Goal: Task Accomplishment & Management: Use online tool/utility

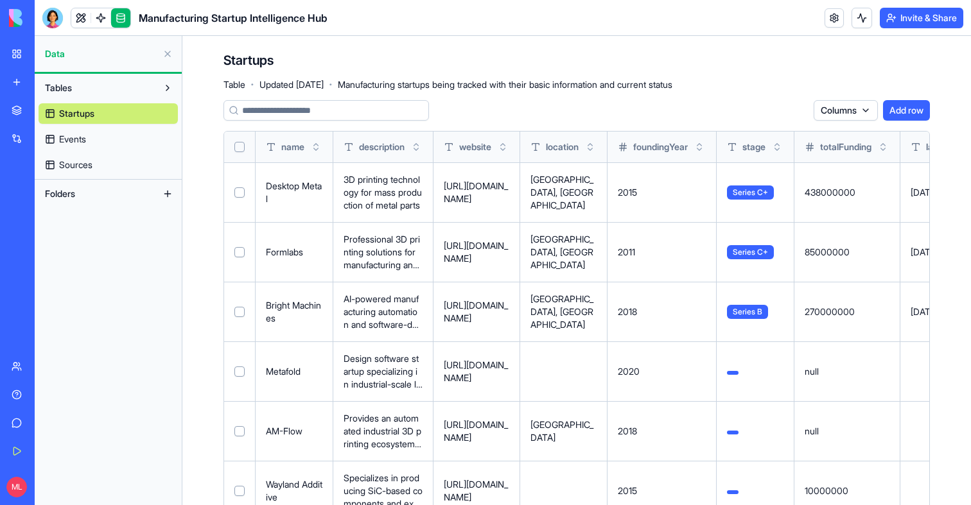
click at [44, 78] on div "New app" at bounding box center [39, 82] width 17 height 13
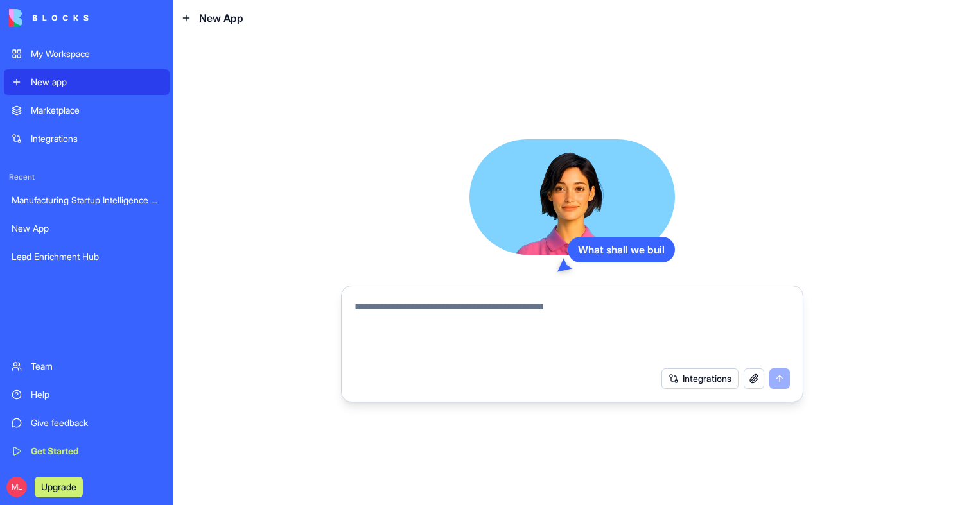
click at [398, 338] on textarea at bounding box center [571, 330] width 435 height 62
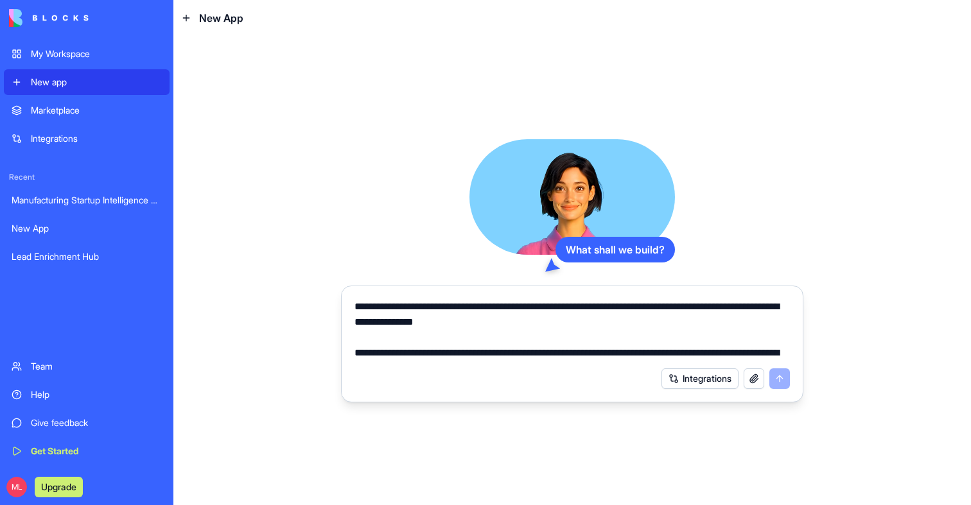
scroll to position [60, 0]
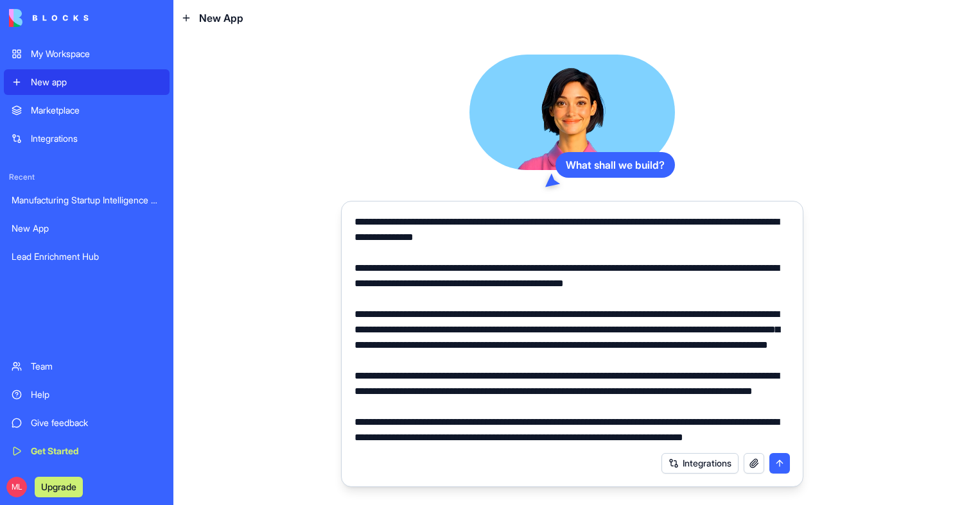
type textarea "**********"
click at [751, 458] on button "button" at bounding box center [753, 463] width 21 height 21
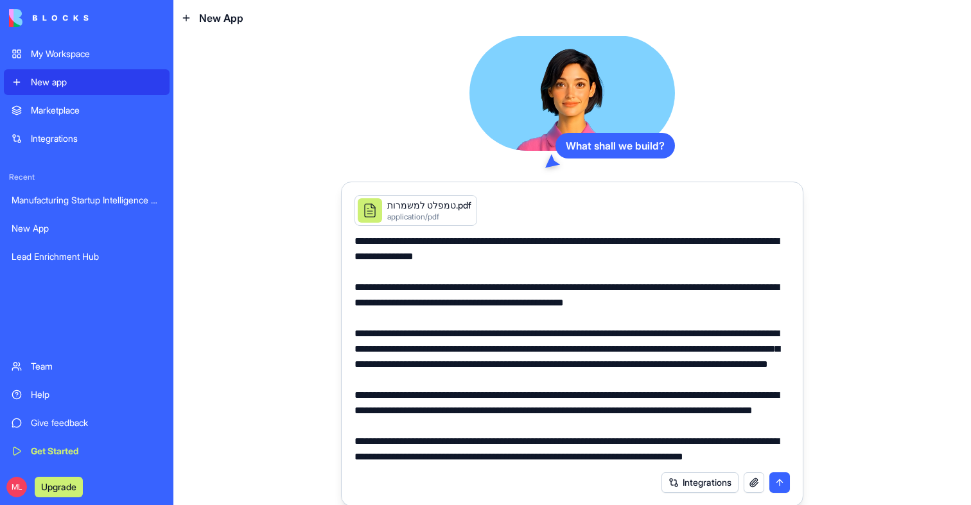
click at [707, 347] on textarea at bounding box center [571, 349] width 435 height 231
click at [781, 481] on button "submit" at bounding box center [779, 482] width 21 height 21
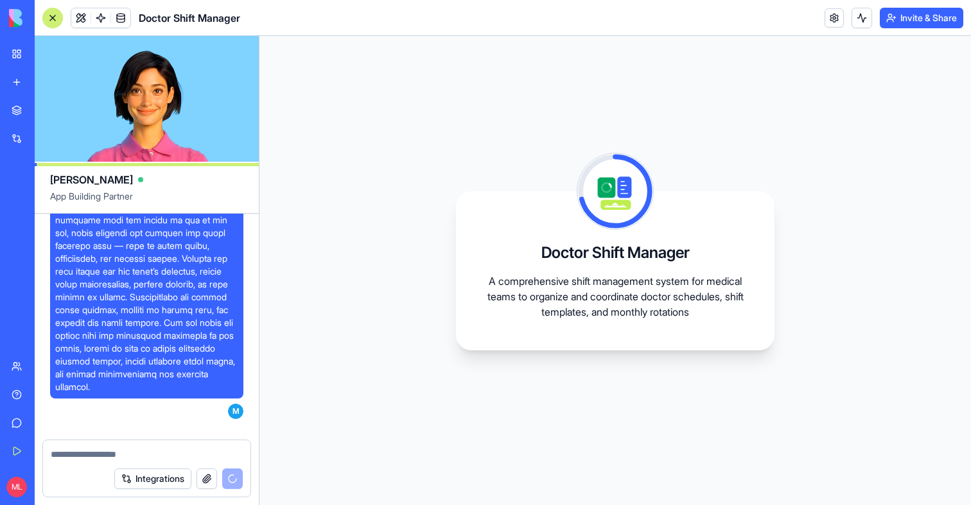
scroll to position [627, 0]
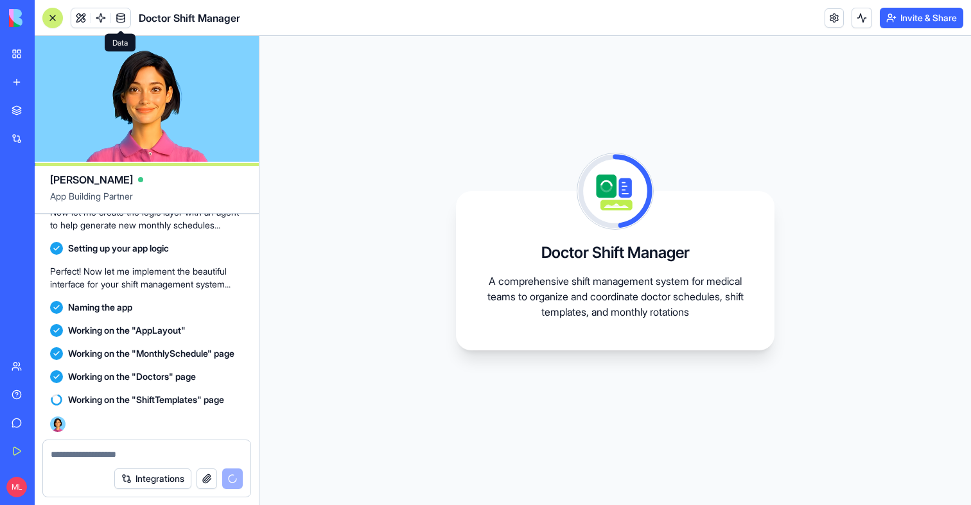
click at [134, 18] on span at bounding box center [121, 18] width 36 height 36
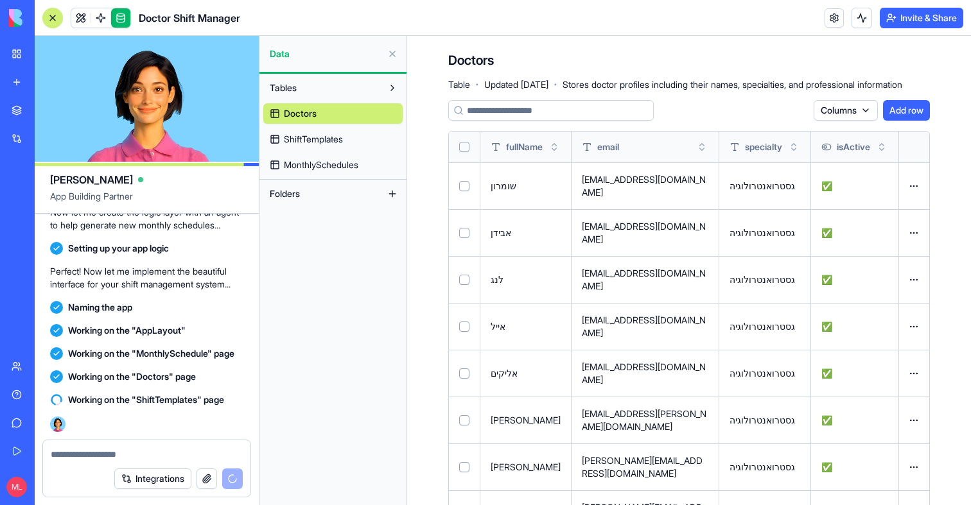
click at [336, 129] on link "ShiftTemplates" at bounding box center [332, 139] width 139 height 21
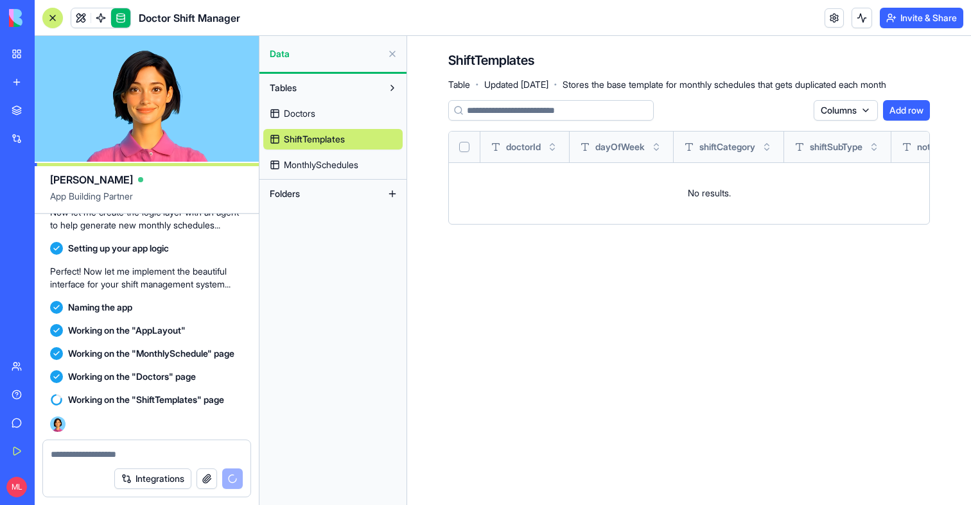
click at [326, 151] on div "Doctors ShiftTemplates MonthlySchedules" at bounding box center [332, 136] width 139 height 77
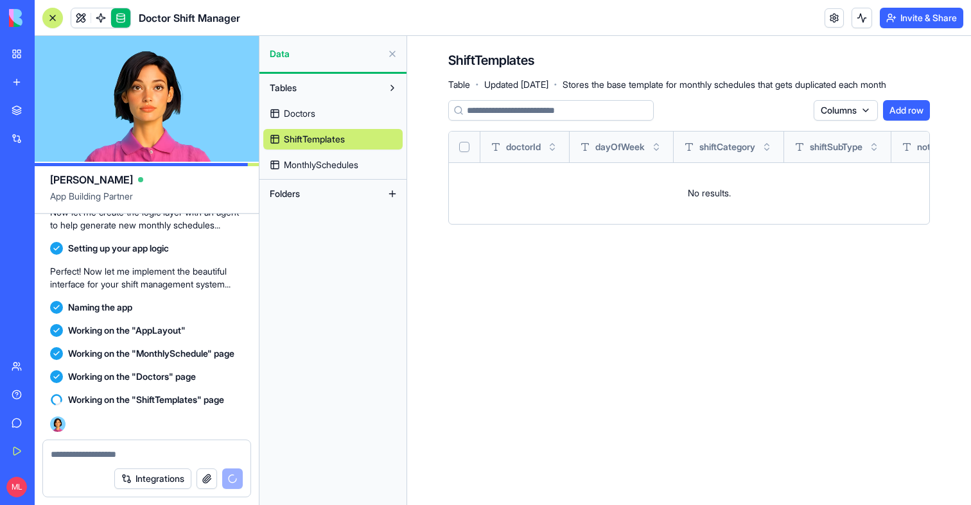
click at [329, 168] on span "MonthlySchedules" at bounding box center [321, 165] width 74 height 13
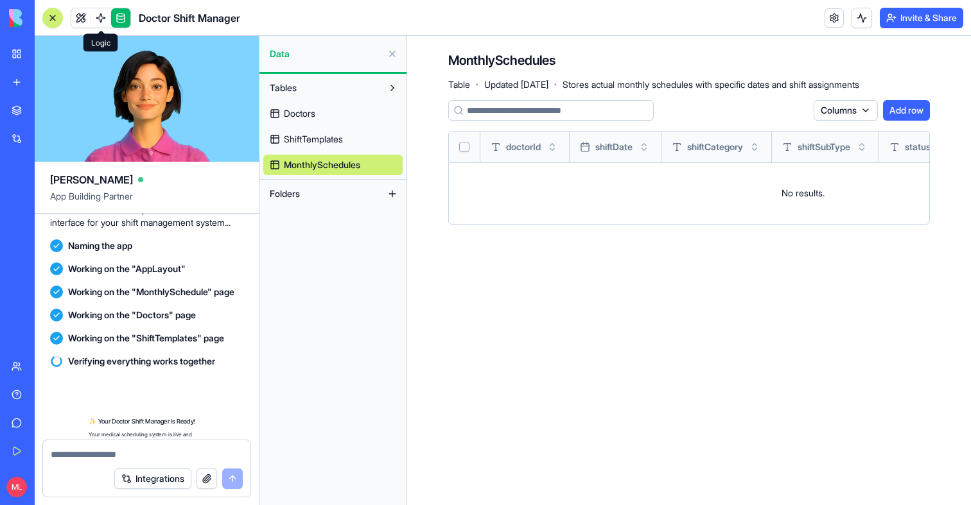
scroll to position [852, 0]
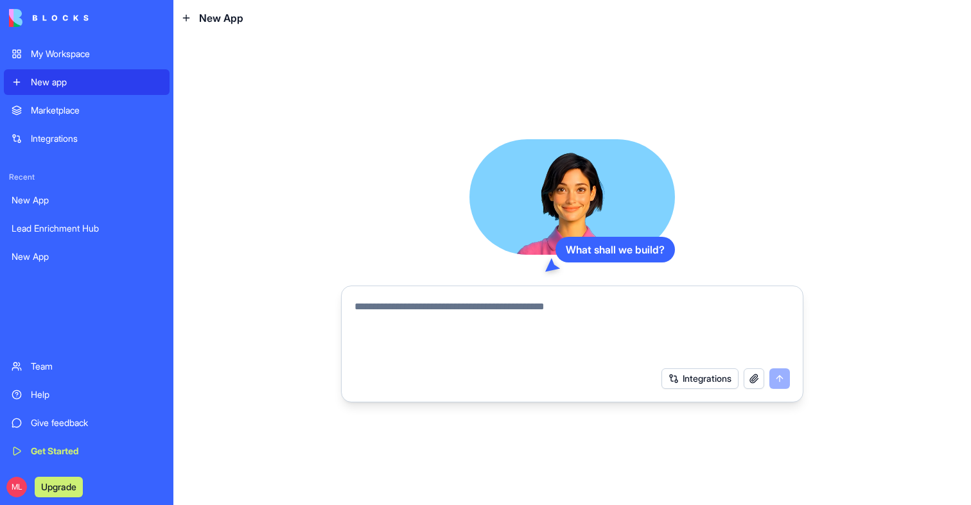
click at [71, 89] on link "New app" at bounding box center [87, 82] width 166 height 26
click at [413, 307] on textarea at bounding box center [571, 330] width 435 height 62
paste textarea "**********"
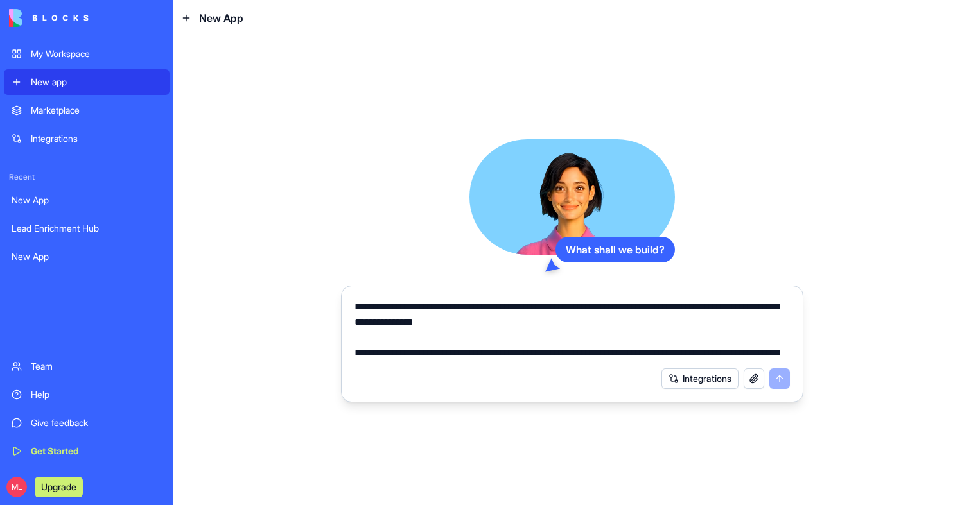
scroll to position [60, 0]
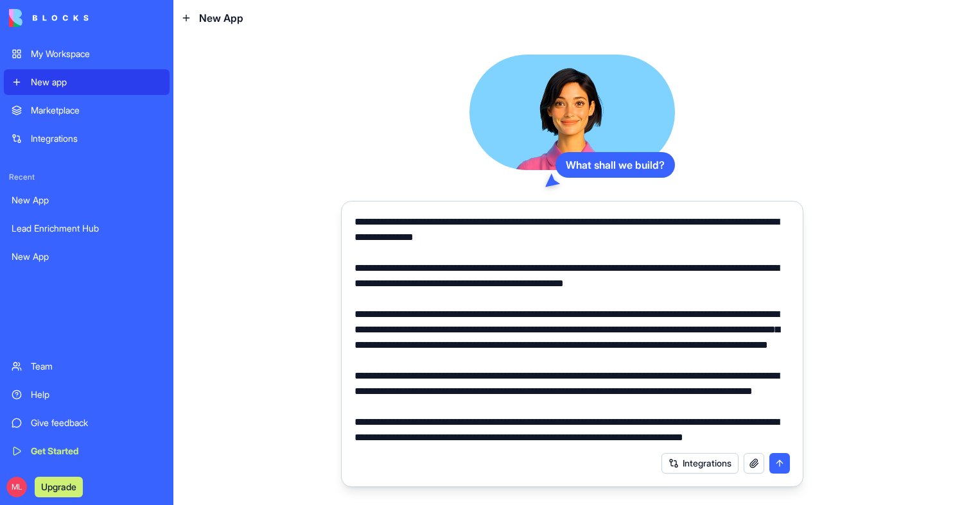
type textarea "**********"
click at [748, 463] on button "button" at bounding box center [753, 463] width 21 height 21
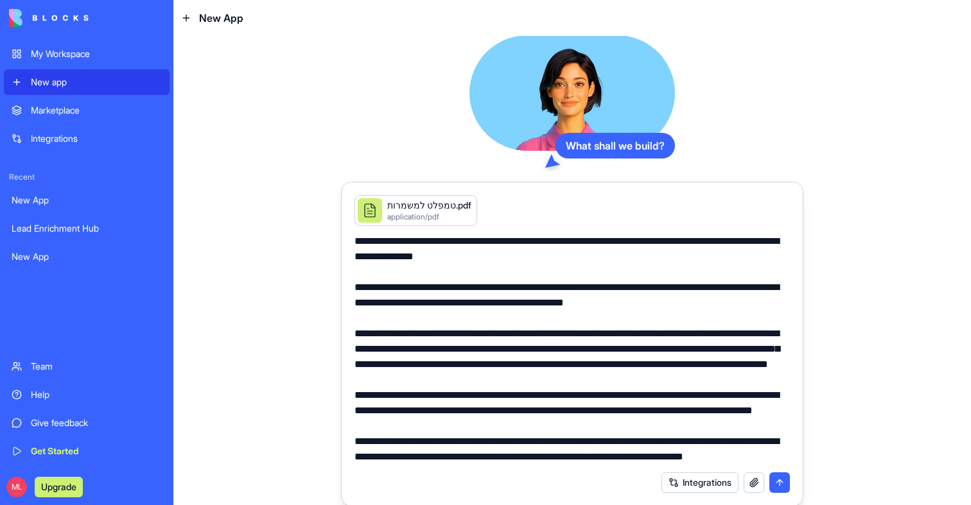
click at [781, 474] on button "submit" at bounding box center [779, 482] width 21 height 21
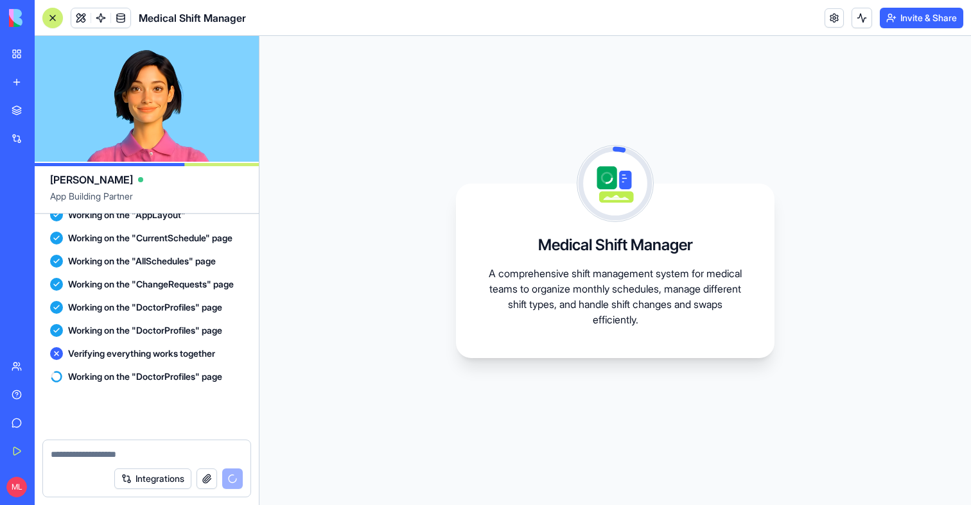
scroll to position [724, 0]
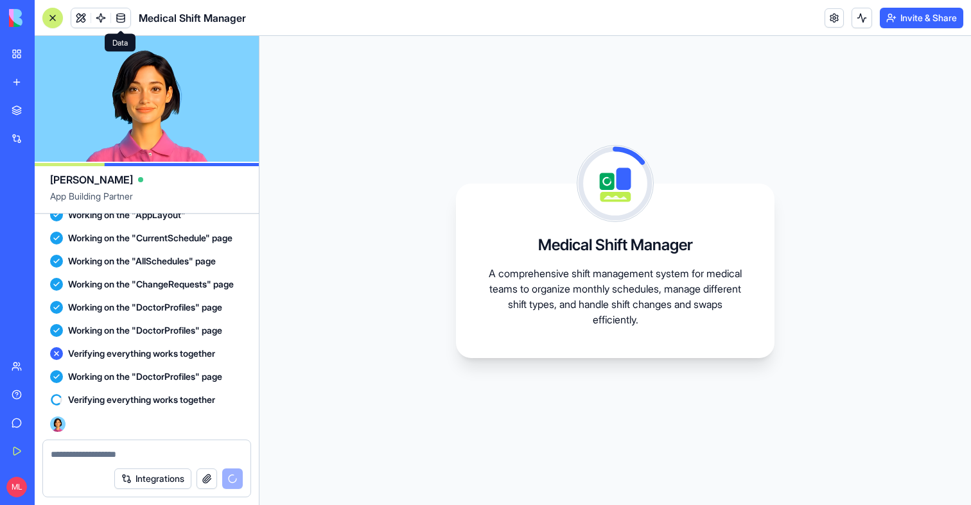
click at [128, 14] on span at bounding box center [121, 18] width 36 height 36
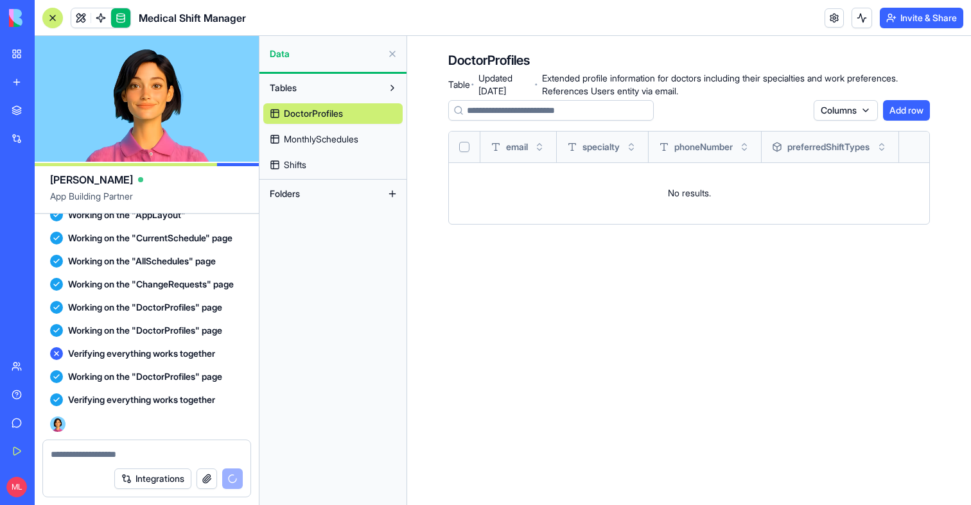
click at [319, 133] on span "MonthlySchedules" at bounding box center [321, 139] width 74 height 13
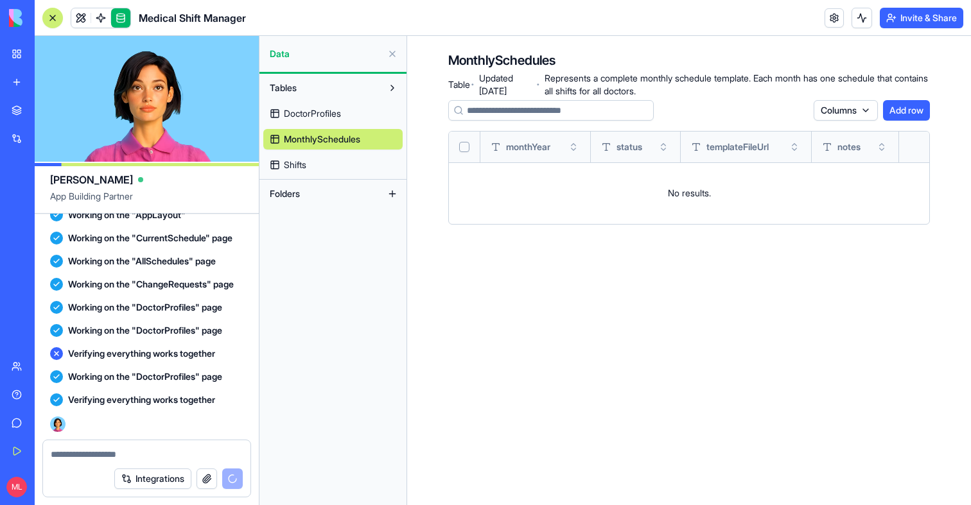
click at [315, 166] on link "Shifts" at bounding box center [332, 165] width 139 height 21
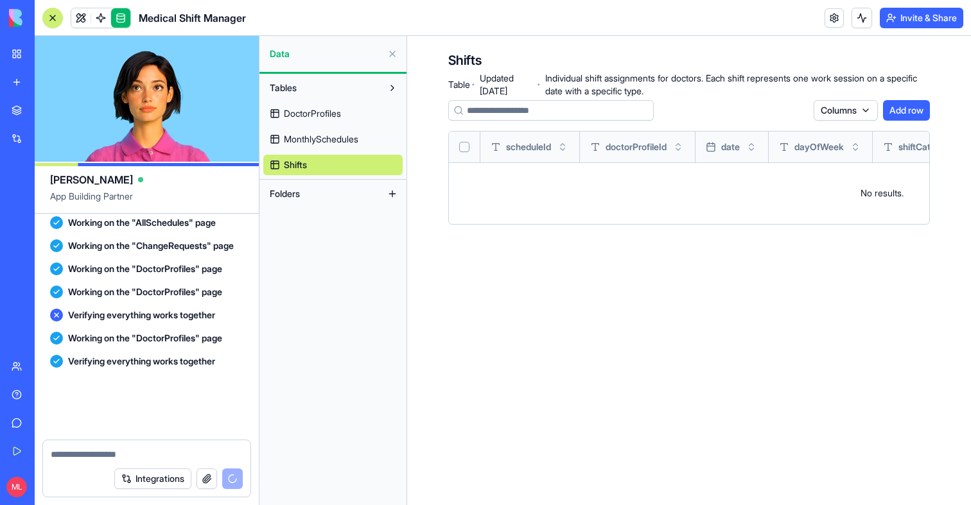
scroll to position [896, 0]
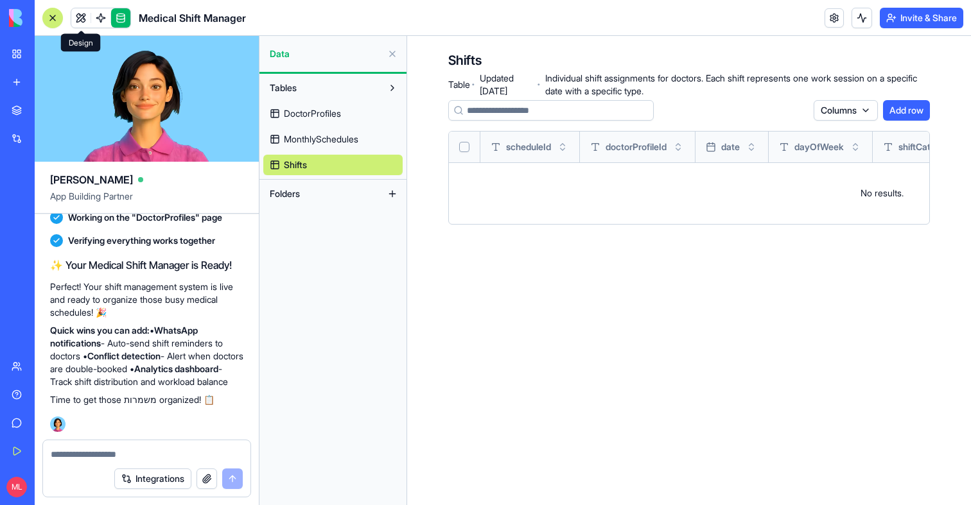
click at [78, 17] on span at bounding box center [81, 18] width 36 height 36
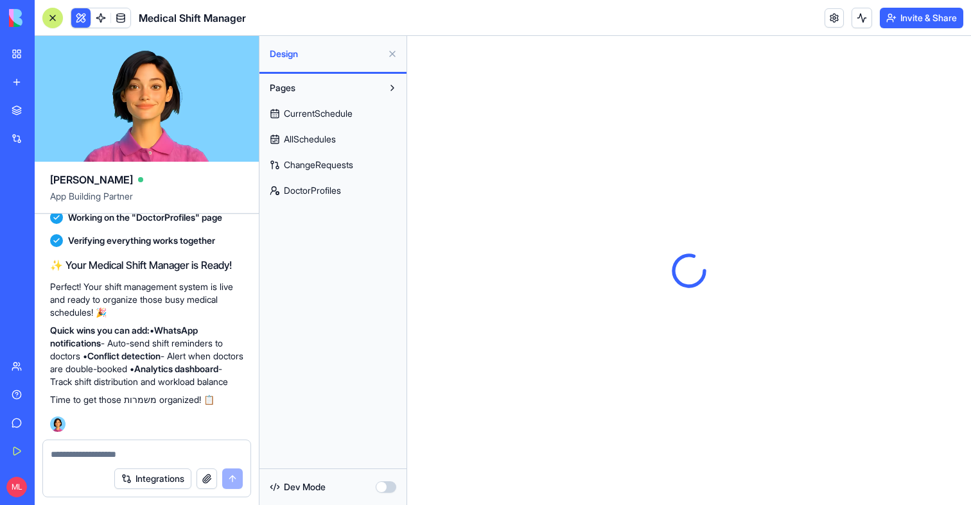
click at [395, 50] on button at bounding box center [392, 54] width 21 height 21
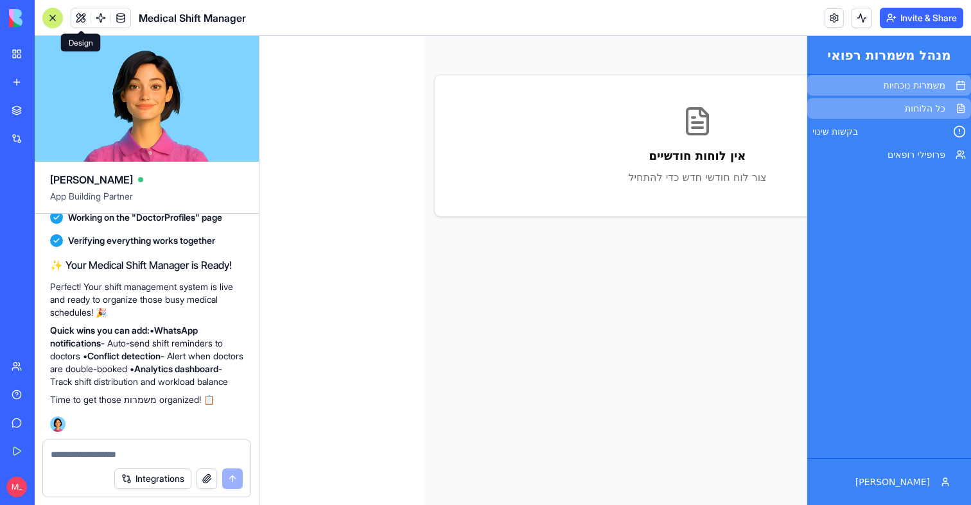
click at [927, 108] on span "כל הלוחות" at bounding box center [924, 108] width 40 height 13
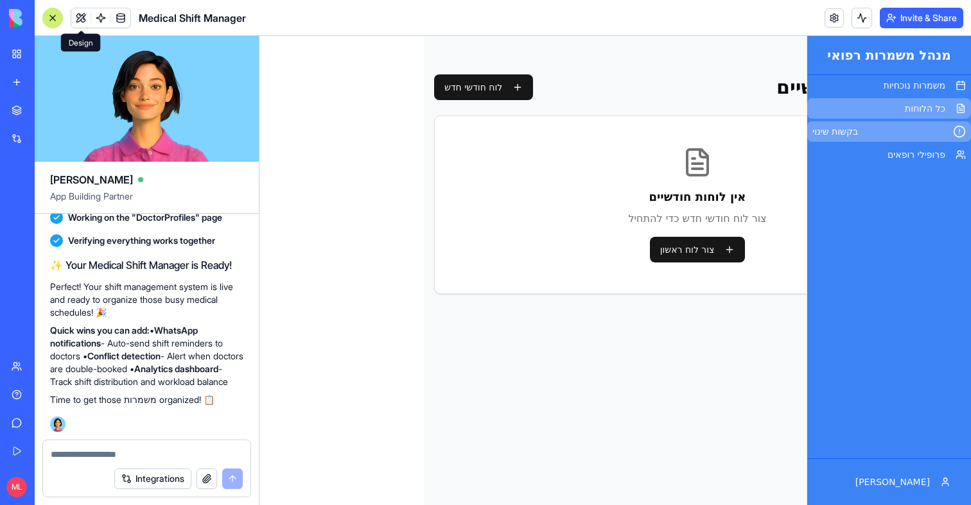
click at [923, 134] on span "בקשות שינוי" at bounding box center [877, 131] width 130 height 13
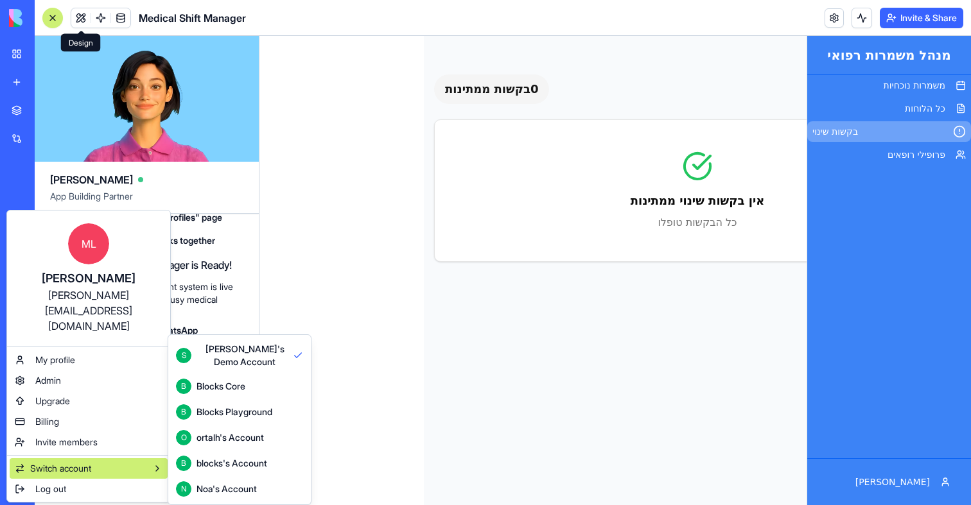
click at [218, 255] on html "My Workspace New app Marketplace Integrations Recent Lead Enrichment Hub New Ap…" at bounding box center [485, 252] width 971 height 505
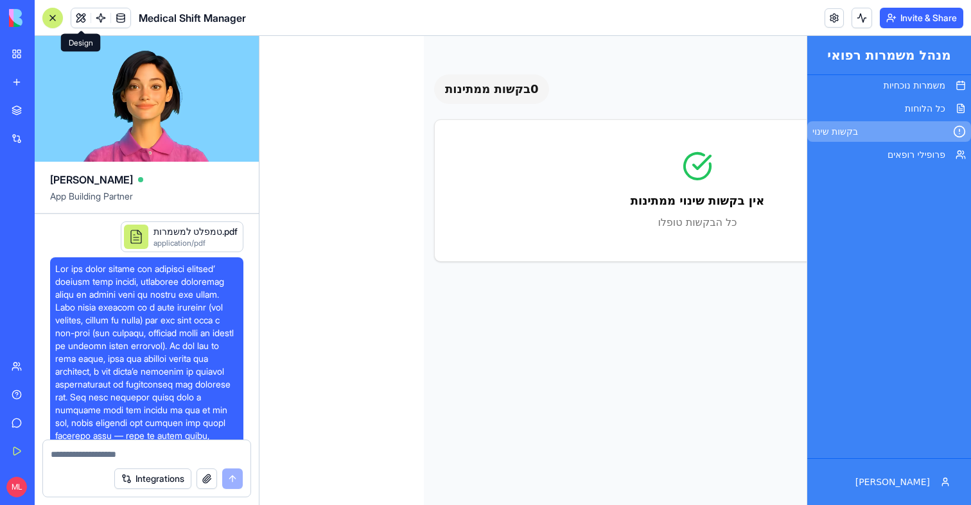
click at [156, 312] on span at bounding box center [146, 423] width 183 height 321
copy span "The app helps manage and organize doctors’ monthly work shifts, including diffe…"
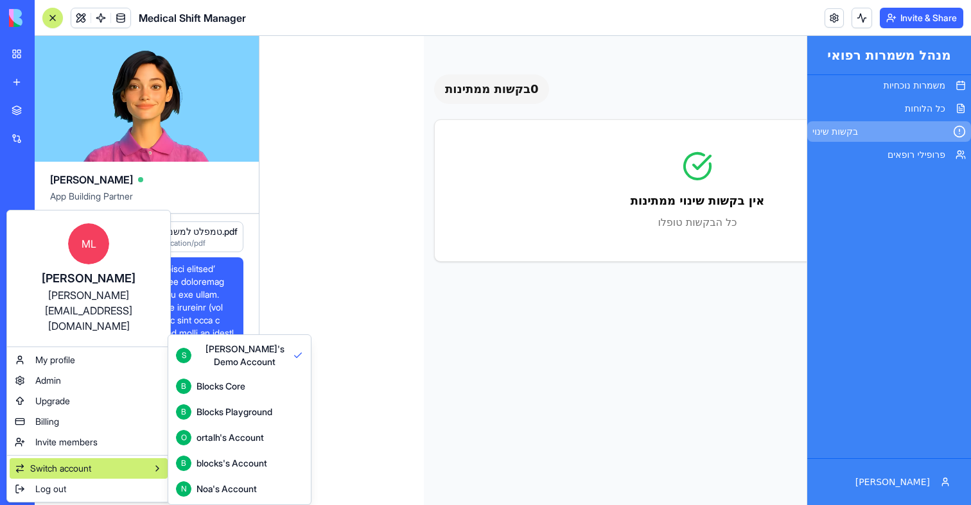
click at [262, 394] on button "B Blocks Core" at bounding box center [239, 387] width 137 height 26
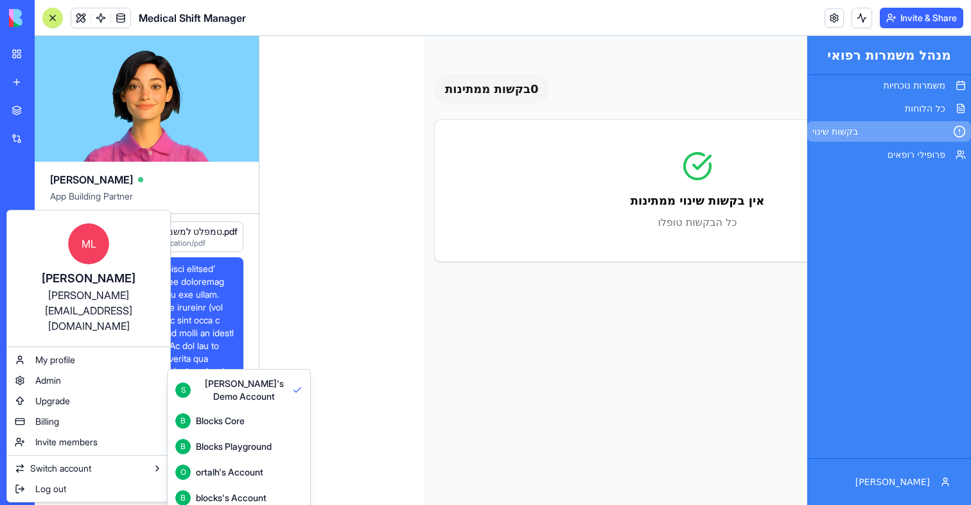
scroll to position [34, 0]
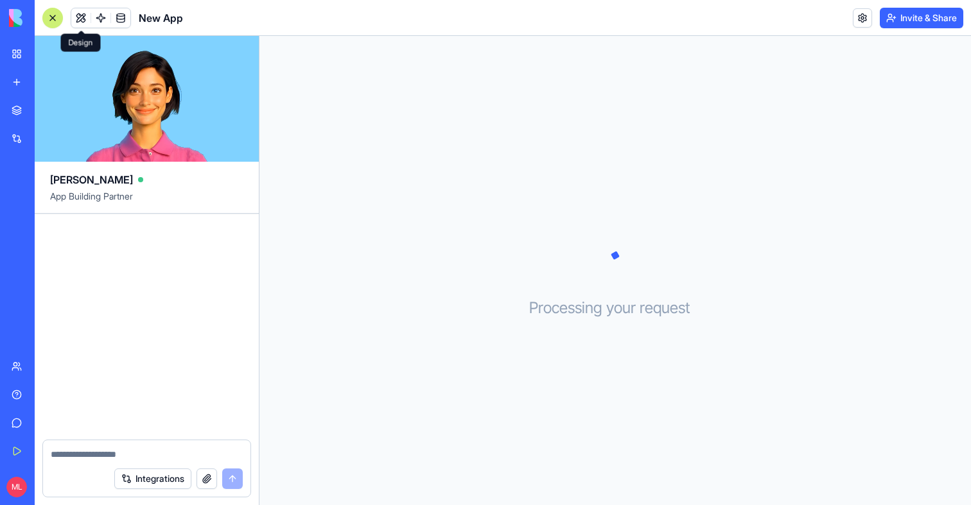
scroll to position [190, 0]
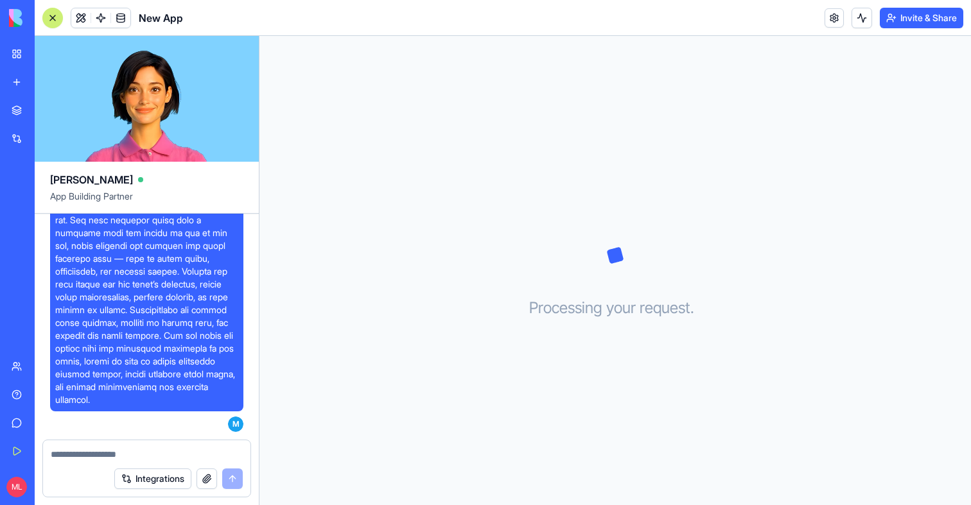
click at [13, 80] on link "New app" at bounding box center [29, 82] width 51 height 26
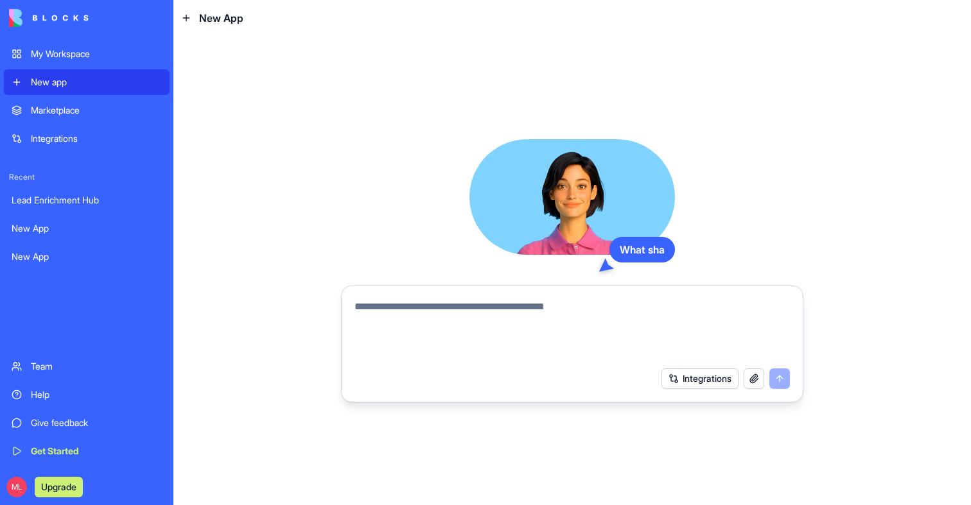
click at [430, 331] on textarea at bounding box center [571, 330] width 435 height 62
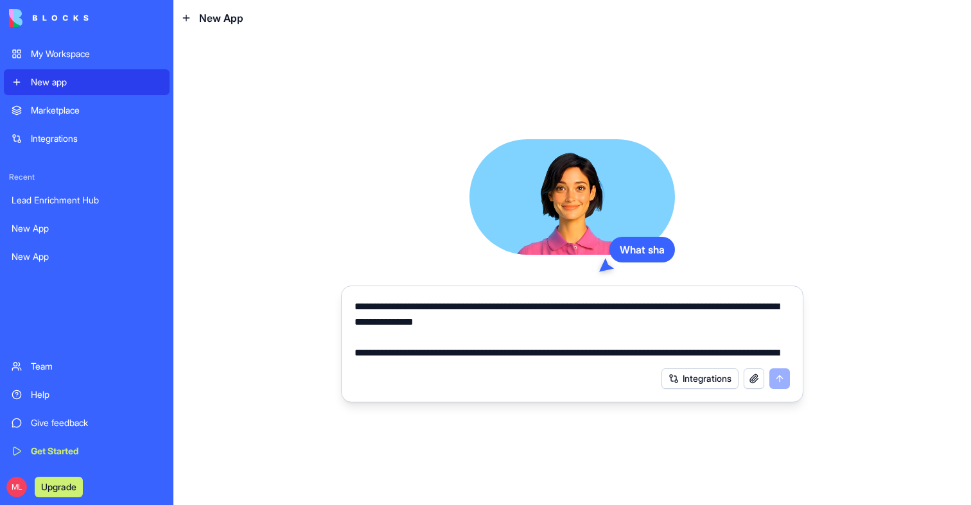
scroll to position [60, 0]
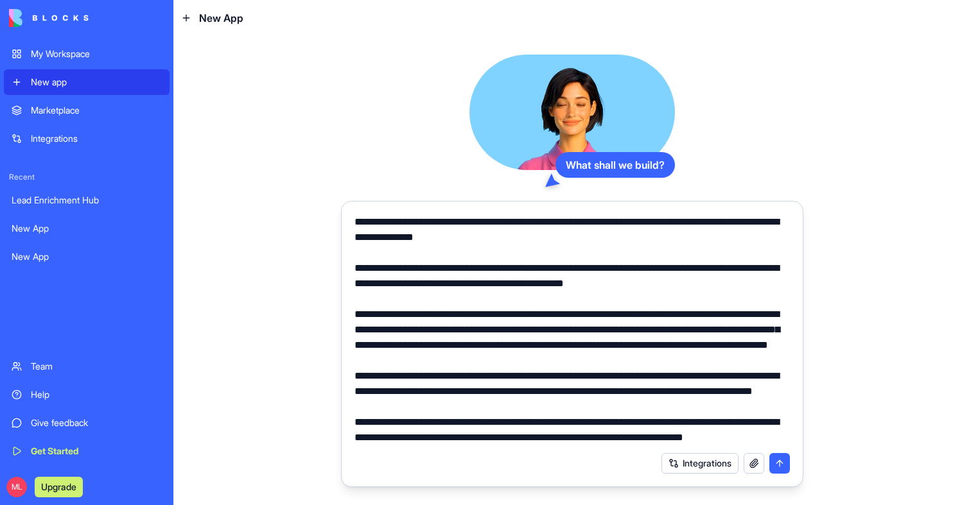
type textarea "**********"
click at [755, 472] on button "button" at bounding box center [753, 463] width 21 height 21
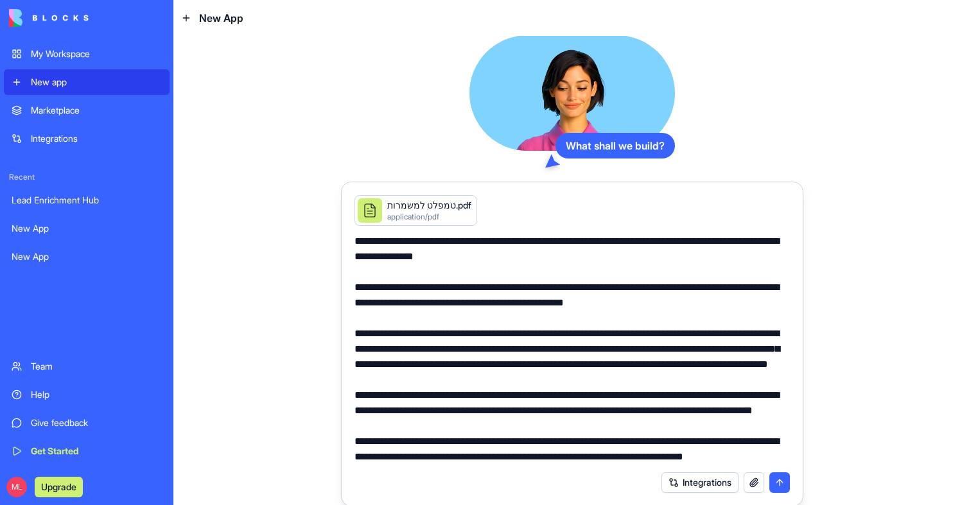
click at [784, 480] on button "submit" at bounding box center [779, 482] width 21 height 21
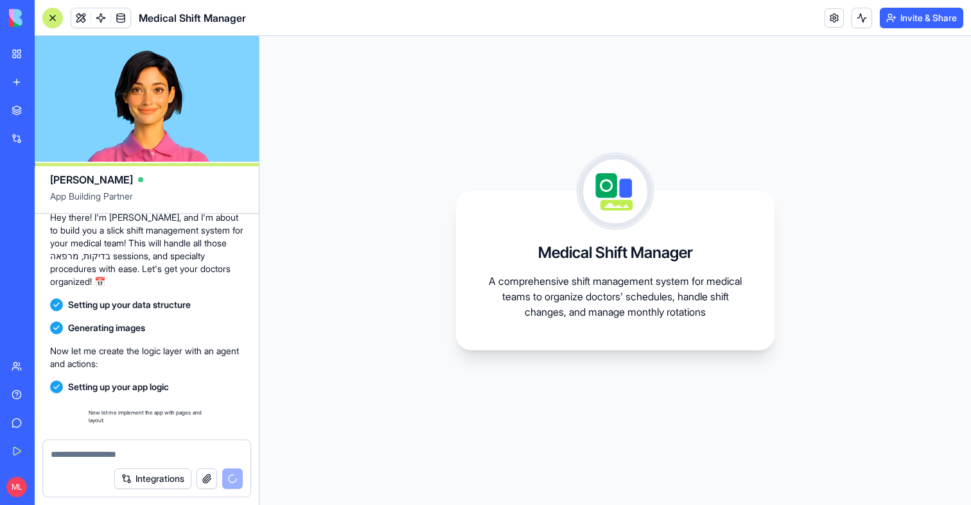
scroll to position [596, 0]
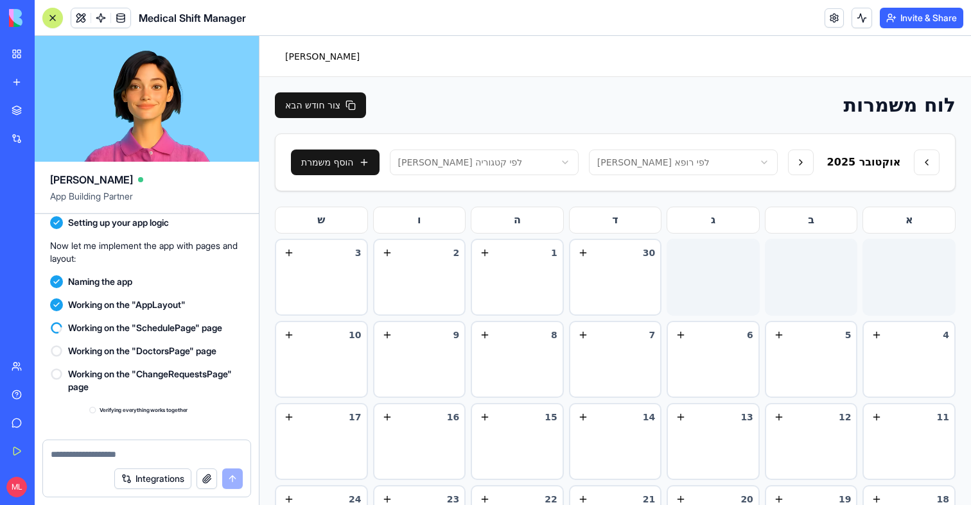
scroll to position [804, 0]
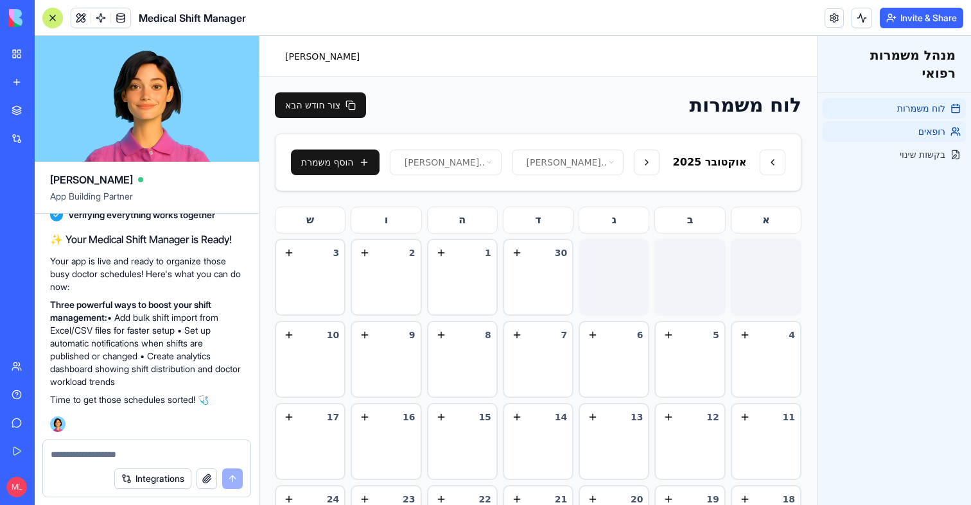
click at [924, 125] on span "רופאים" at bounding box center [931, 131] width 27 height 13
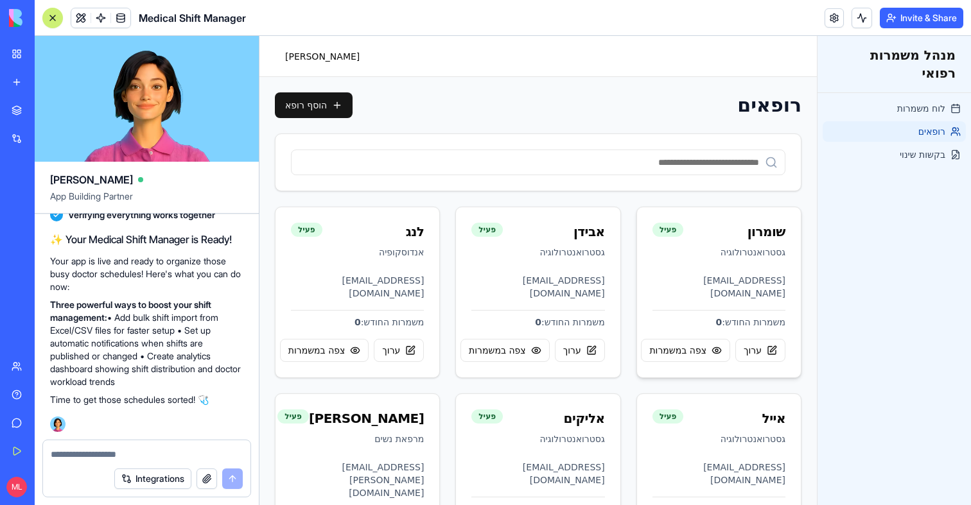
click at [764, 246] on p "גסטרואנטרולוגיה" at bounding box center [734, 252] width 102 height 13
click at [685, 344] on span "צפה במשמרות" at bounding box center [677, 350] width 57 height 13
click at [881, 144] on link "בקשות שינוי" at bounding box center [893, 154] width 143 height 21
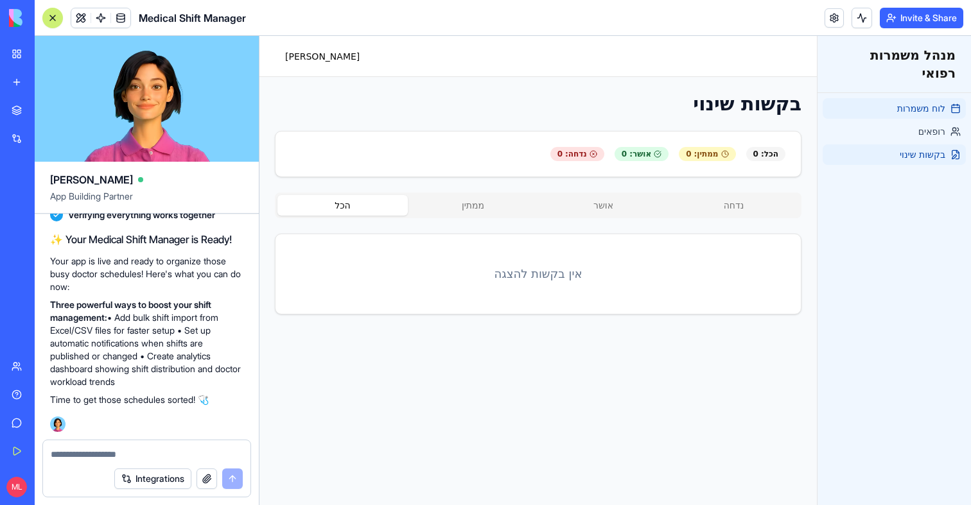
click at [891, 98] on link "לוח משמרות" at bounding box center [893, 108] width 143 height 21
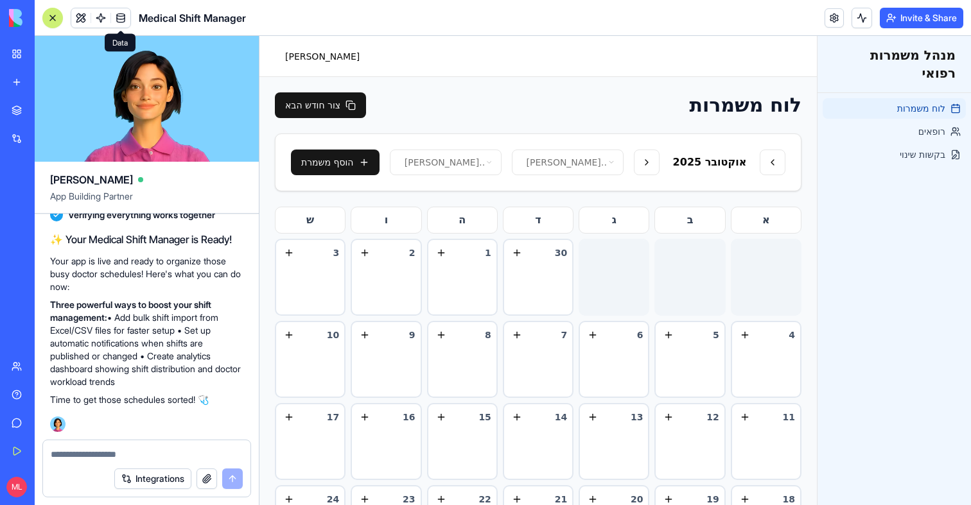
click at [127, 21] on span at bounding box center [121, 18] width 36 height 36
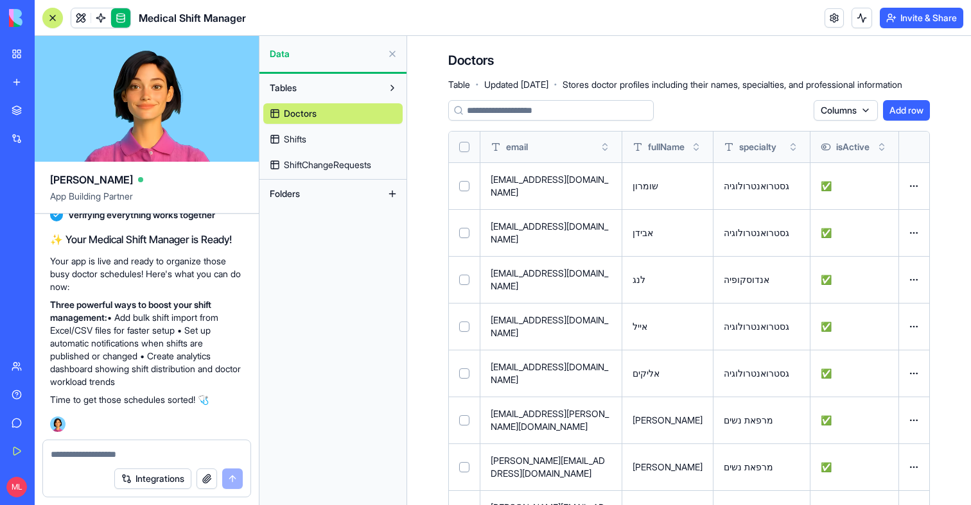
click at [311, 134] on link "Shifts" at bounding box center [332, 139] width 139 height 21
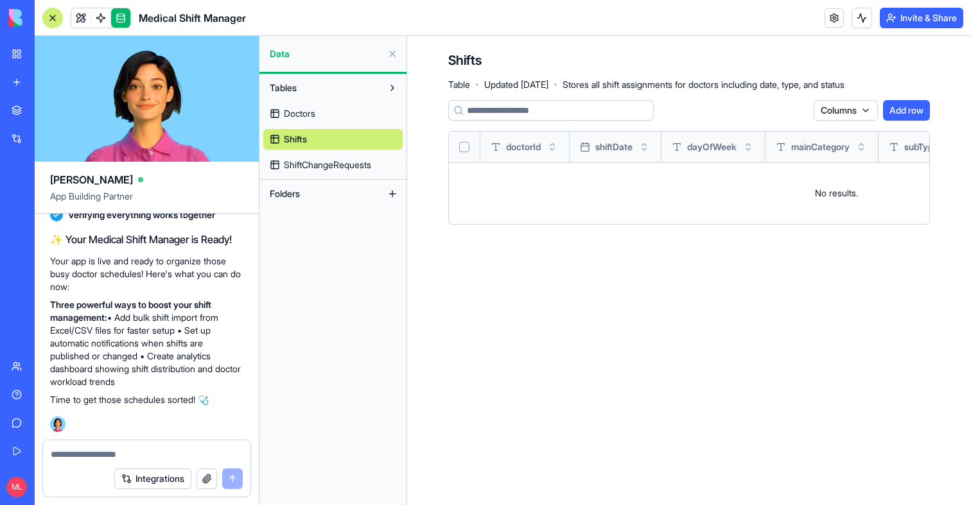
click at [318, 157] on link "ShiftChangeRequests" at bounding box center [332, 165] width 139 height 21
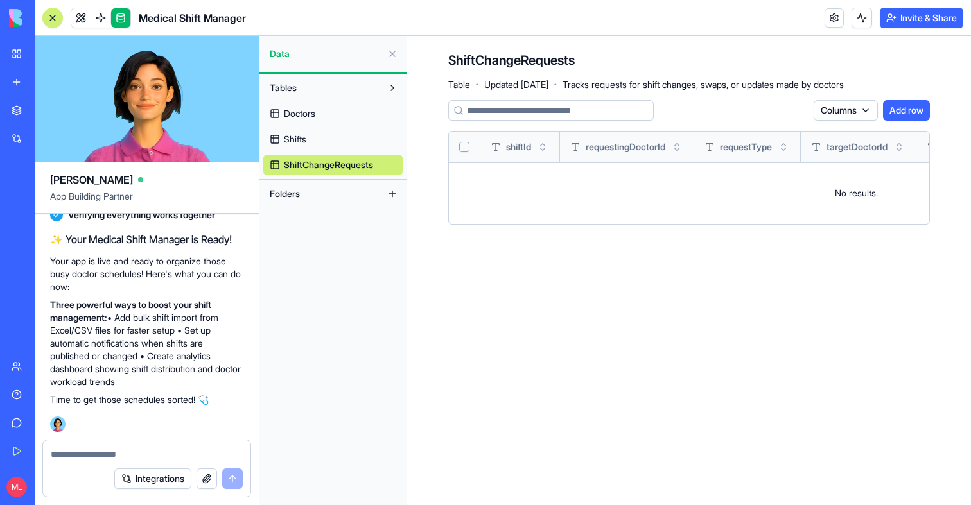
click at [319, 117] on link "Doctors" at bounding box center [332, 113] width 139 height 21
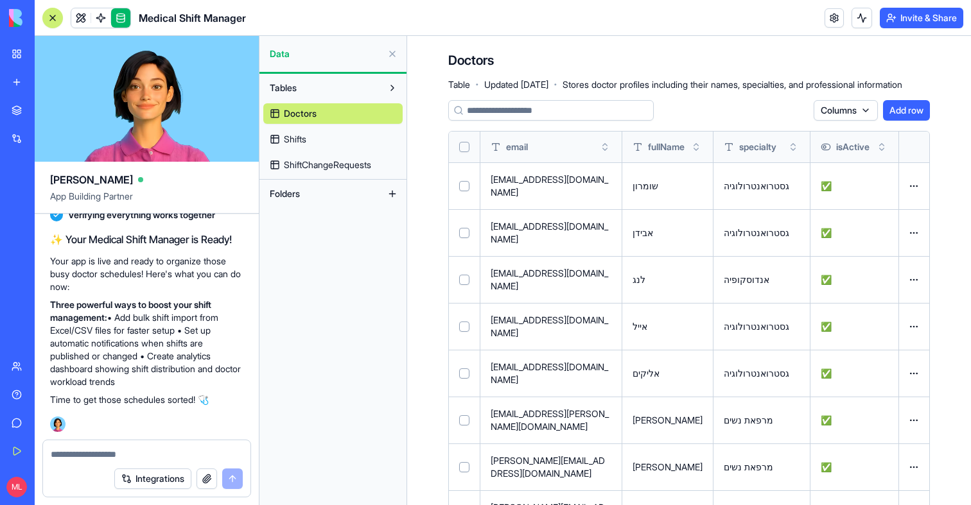
click at [302, 151] on div "Doctors Shifts ShiftChangeRequests" at bounding box center [332, 136] width 139 height 77
click at [302, 141] on span "Shifts" at bounding box center [295, 139] width 22 height 13
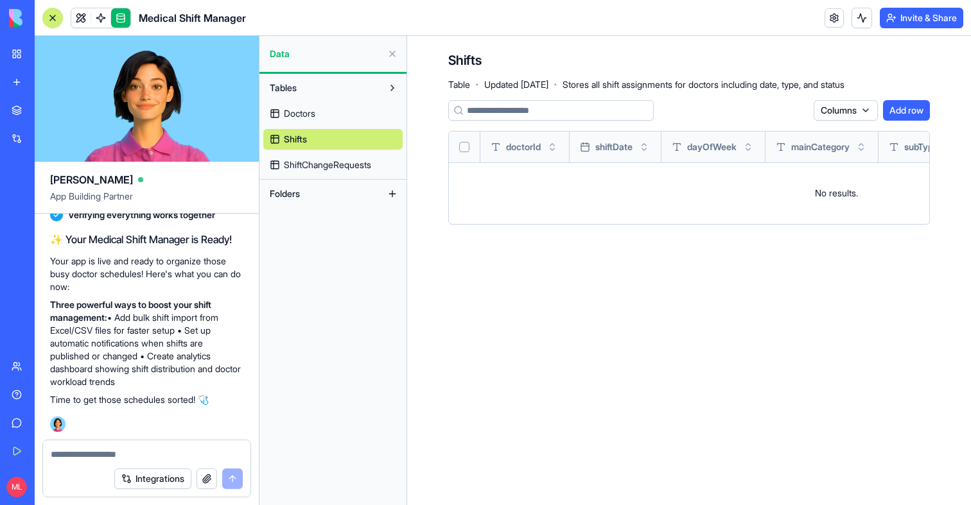
click at [302, 160] on span "ShiftChangeRequests" at bounding box center [327, 165] width 87 height 13
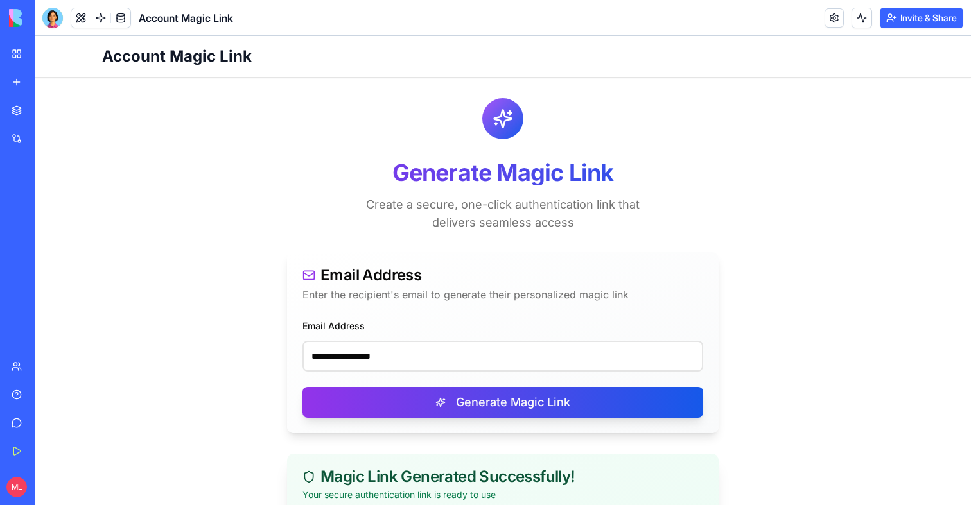
scroll to position [198, 0]
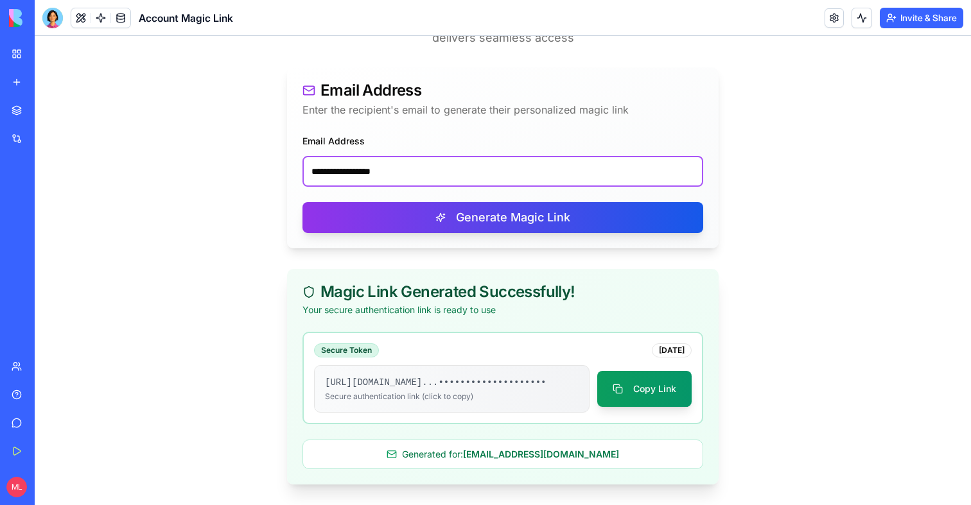
click at [392, 156] on input "**********" at bounding box center [502, 171] width 401 height 31
paste input "*******"
type input "**********"
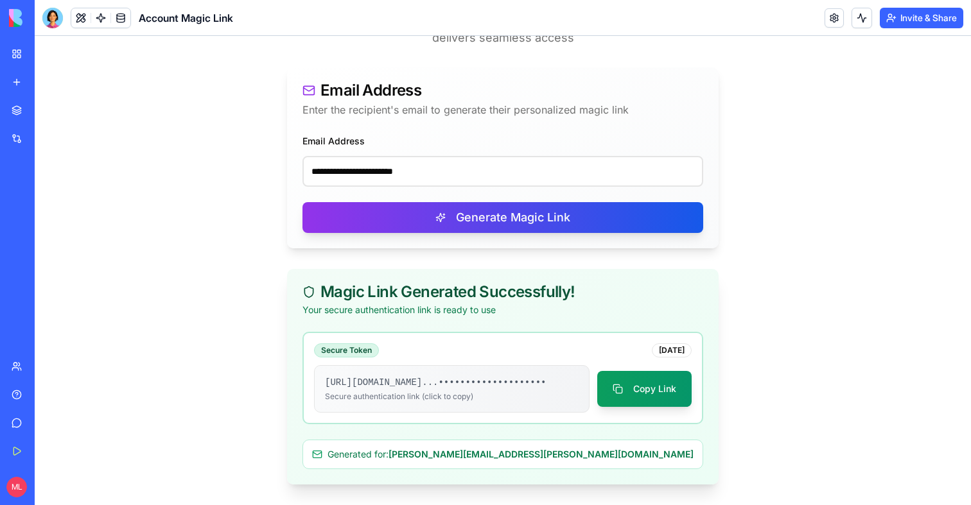
click at [396, 224] on div "**********" at bounding box center [502, 191] width 431 height 116
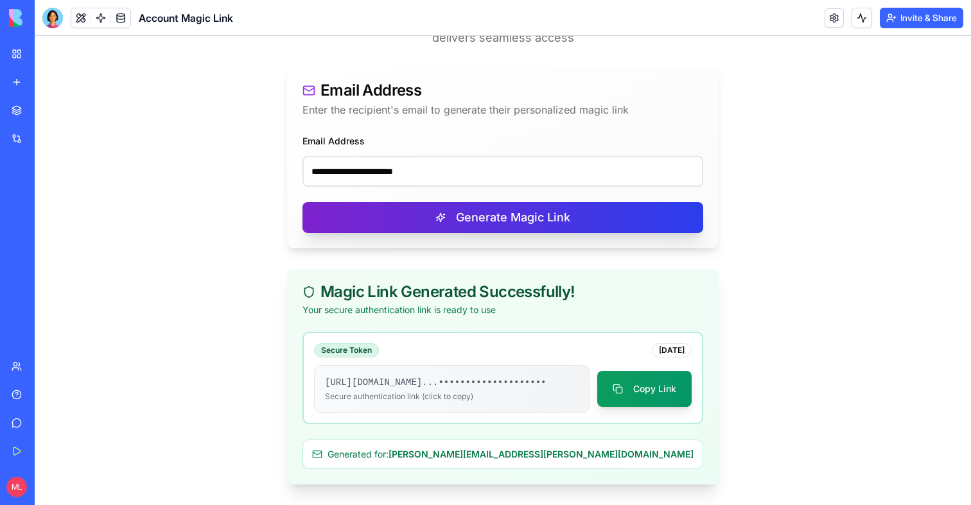
click at [396, 214] on button "Generate Magic Link" at bounding box center [502, 217] width 401 height 31
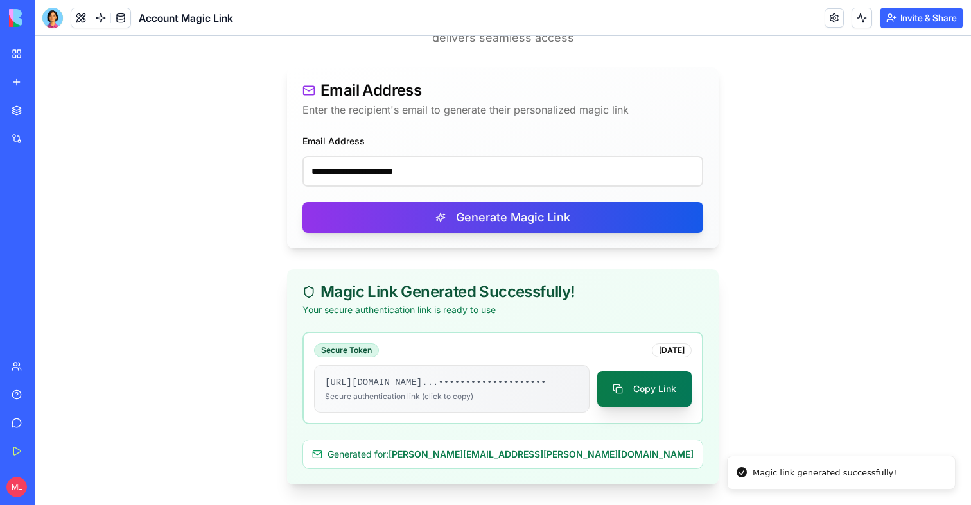
click at [659, 379] on button "Copy Link" at bounding box center [644, 389] width 94 height 36
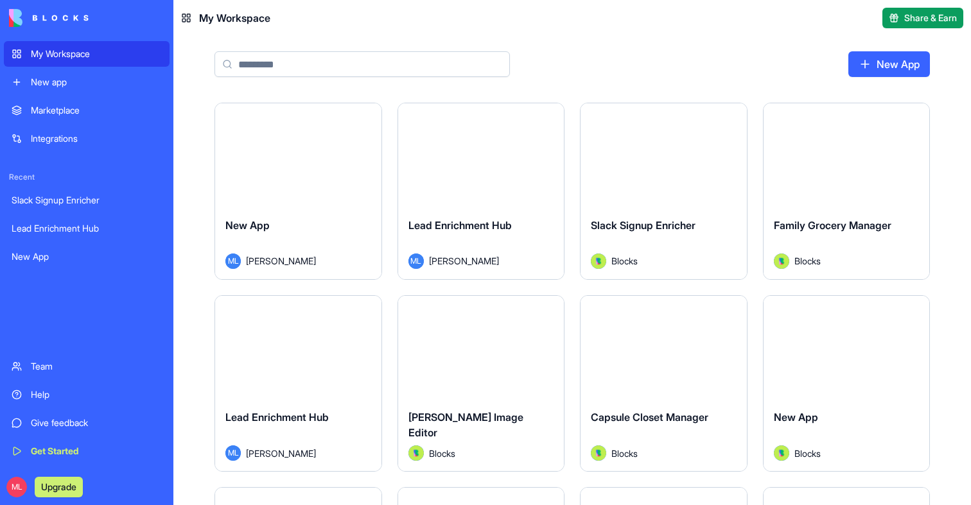
click at [76, 88] on div "New app" at bounding box center [96, 82] width 131 height 13
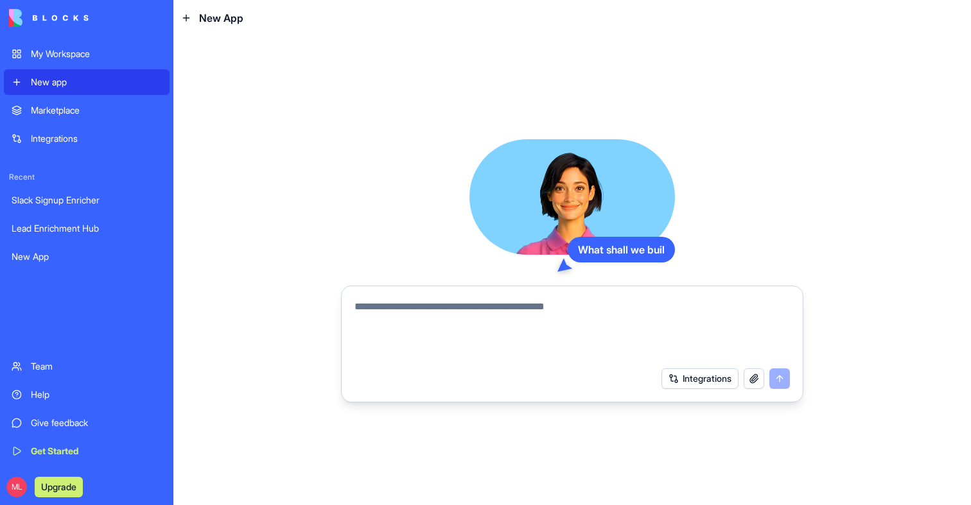
click at [486, 318] on textarea at bounding box center [571, 330] width 435 height 62
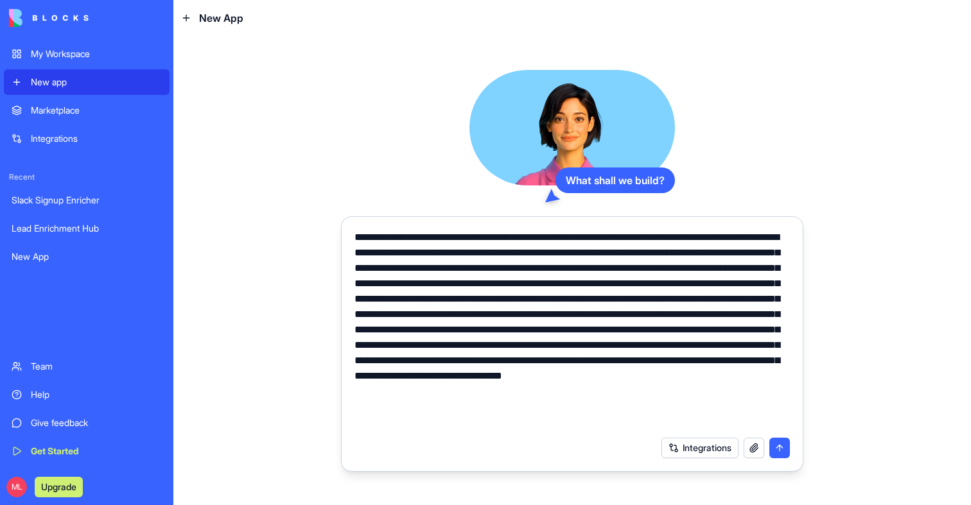
click at [686, 447] on button "Integrations" at bounding box center [699, 448] width 77 height 21
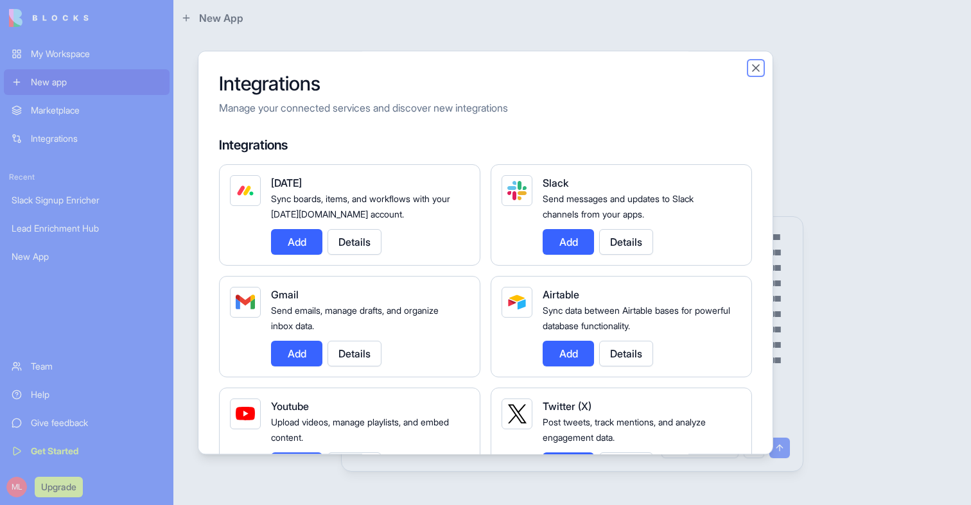
click at [752, 64] on button "Close" at bounding box center [755, 68] width 13 height 13
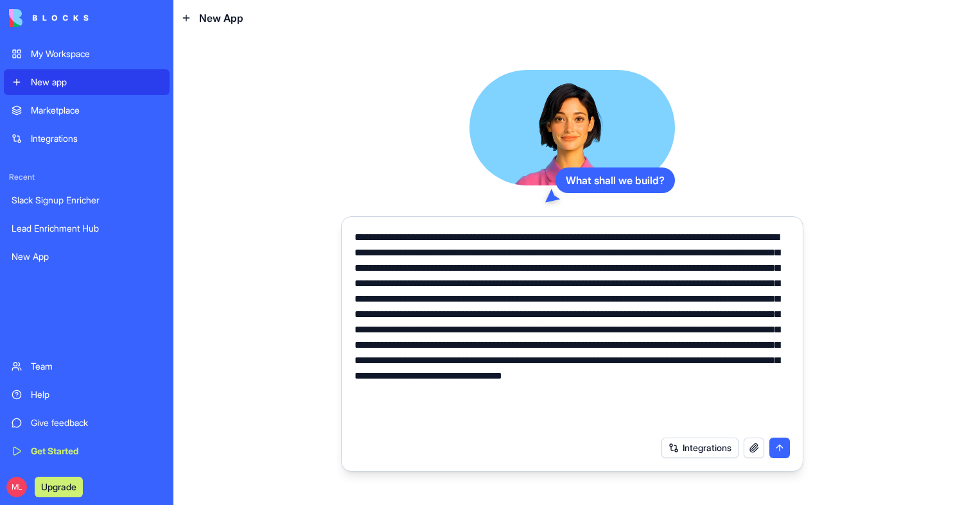
click at [761, 444] on button "button" at bounding box center [753, 448] width 21 height 21
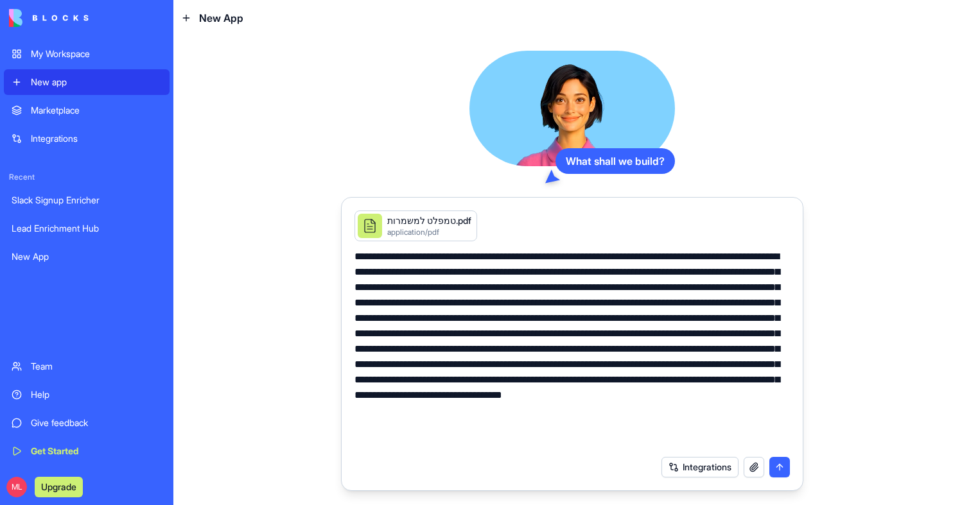
click at [652, 425] on textarea at bounding box center [571, 349] width 435 height 200
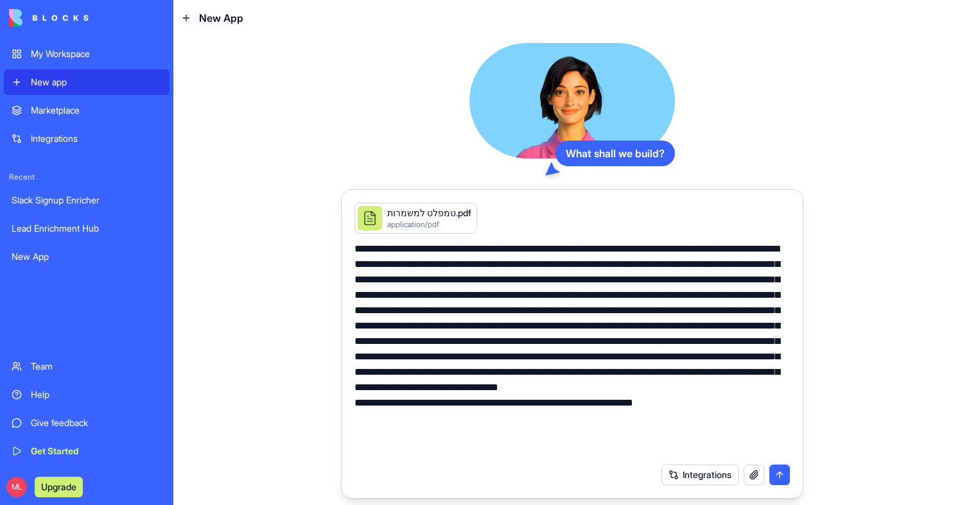
type textarea "**********"
click at [781, 482] on button "submit" at bounding box center [779, 475] width 21 height 21
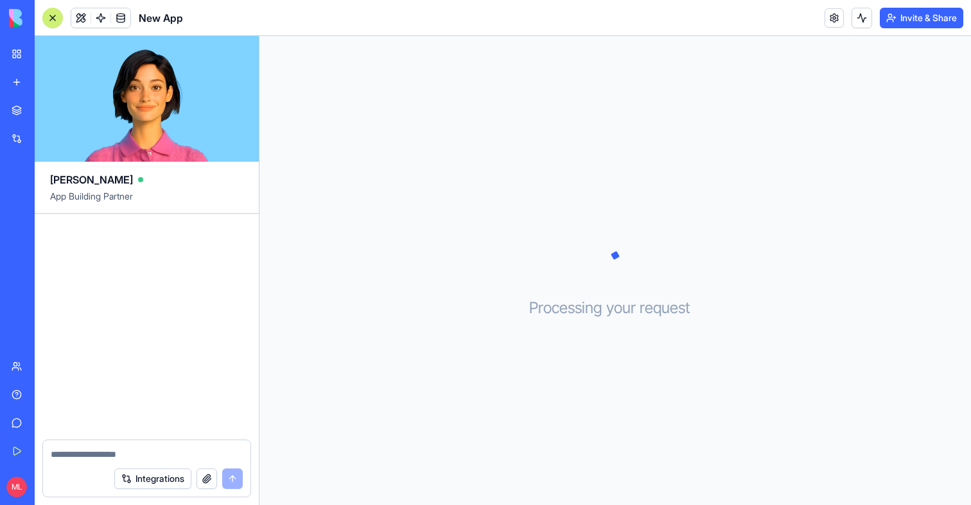
scroll to position [216, 0]
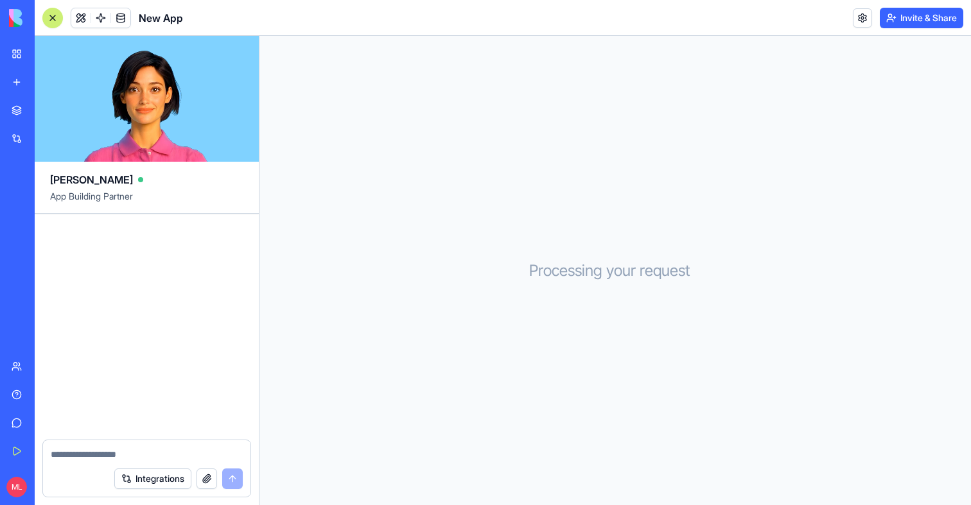
scroll to position [621, 0]
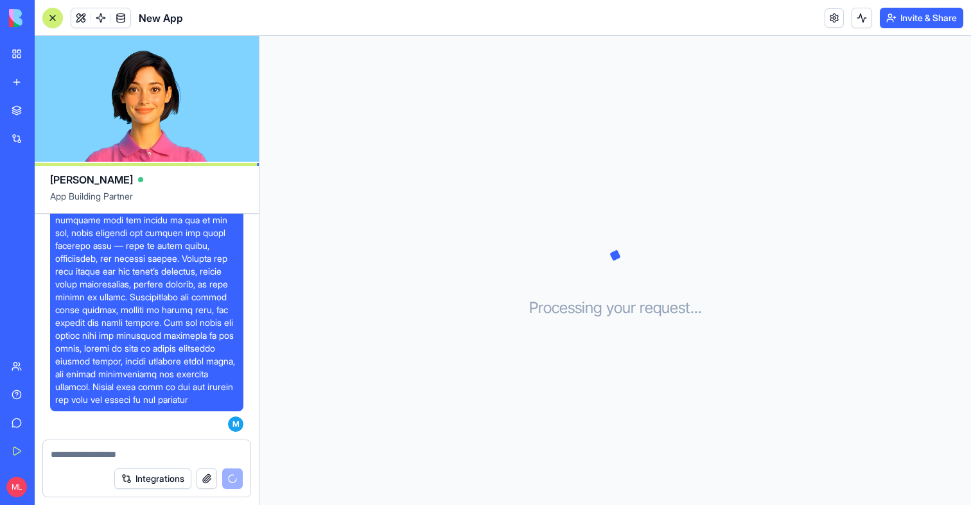
click at [15, 83] on link "New app" at bounding box center [29, 82] width 51 height 26
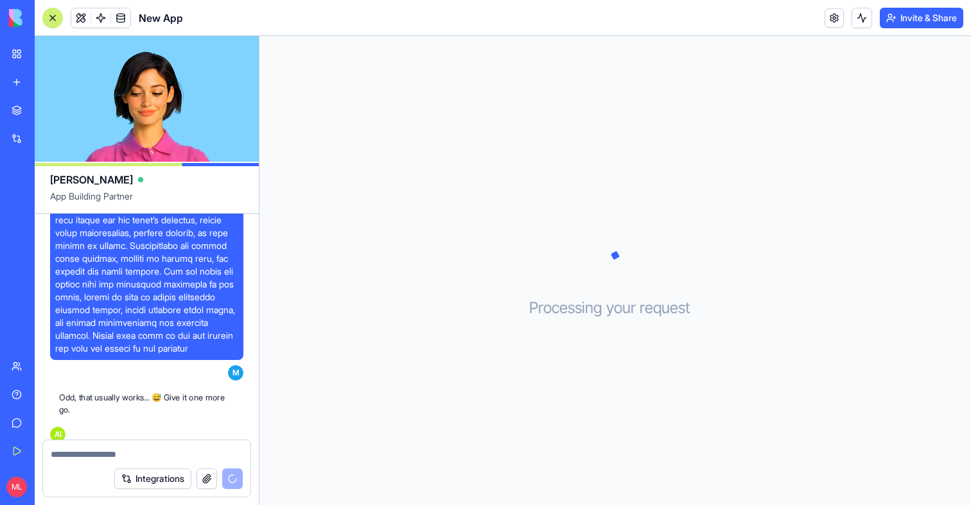
scroll to position [683, 0]
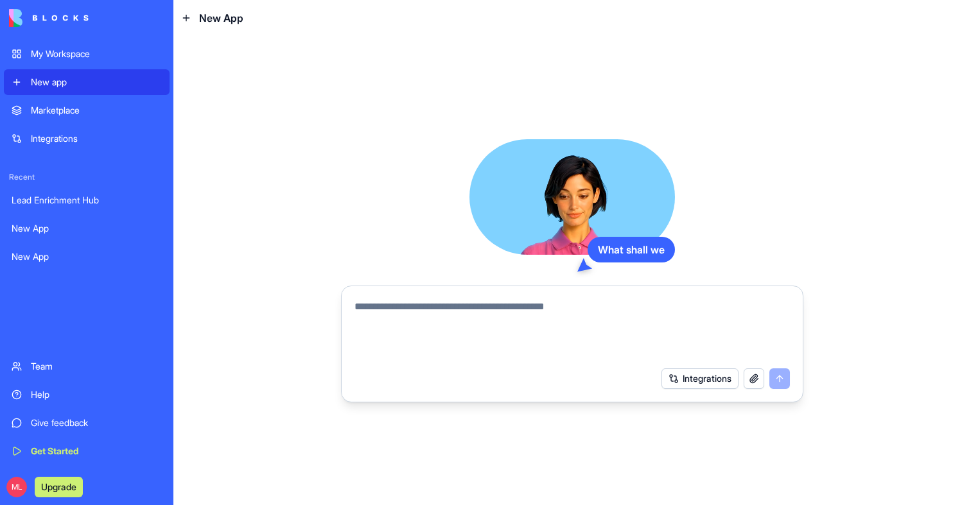
click at [449, 322] on textarea at bounding box center [571, 330] width 435 height 62
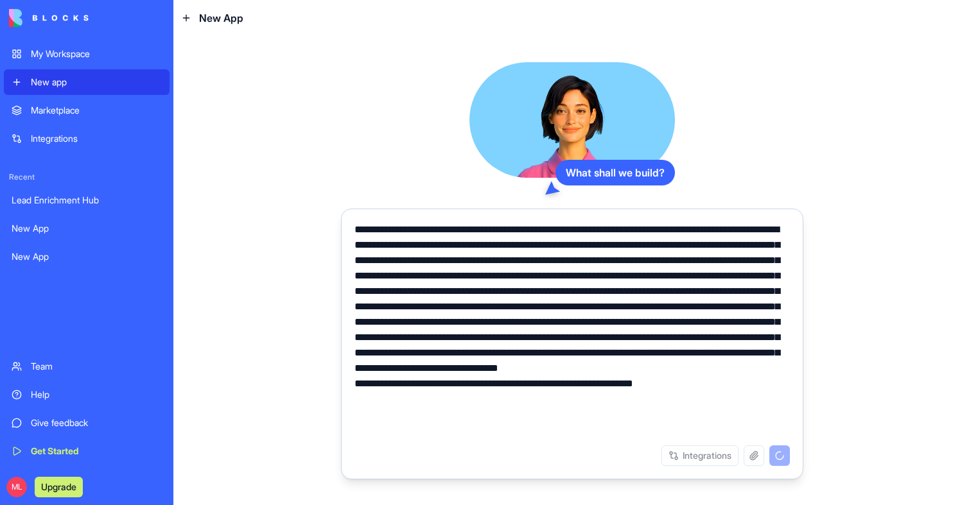
type textarea "**********"
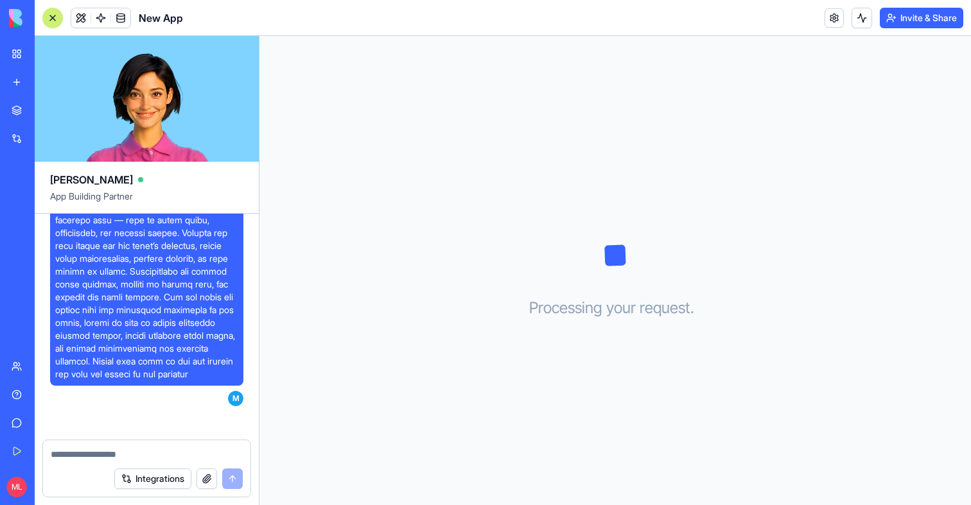
scroll to position [601, 0]
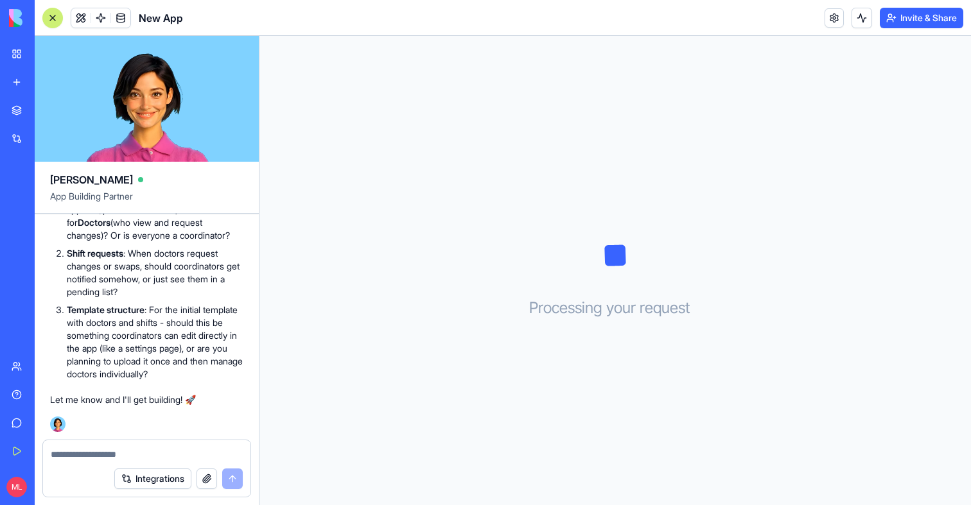
click at [100, 453] on textarea at bounding box center [147, 454] width 192 height 13
click at [206, 474] on button "button" at bounding box center [206, 479] width 21 height 21
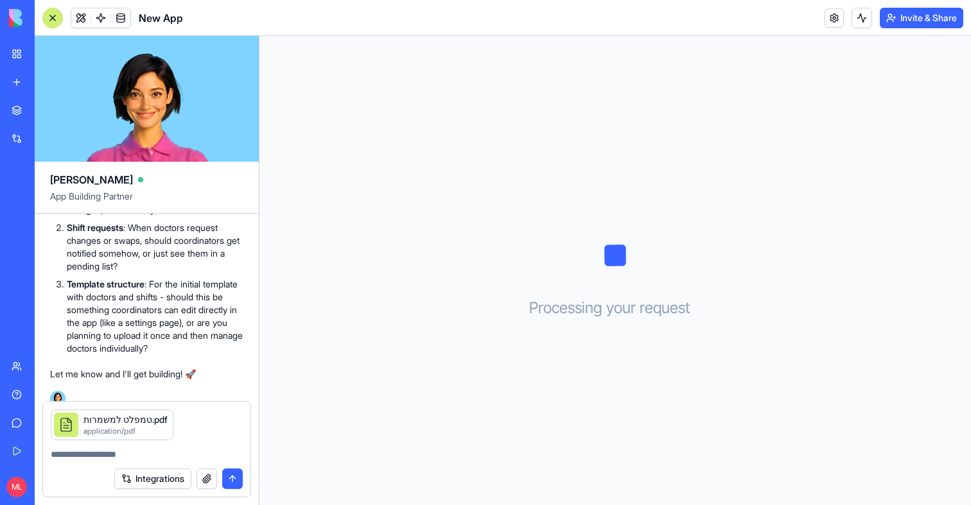
click at [235, 481] on button "submit" at bounding box center [232, 479] width 21 height 21
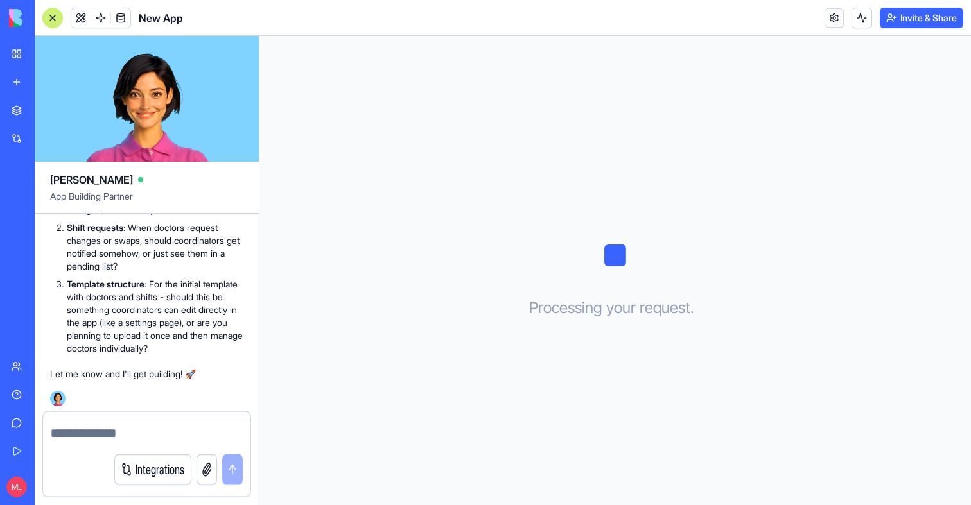
scroll to position [673, 0]
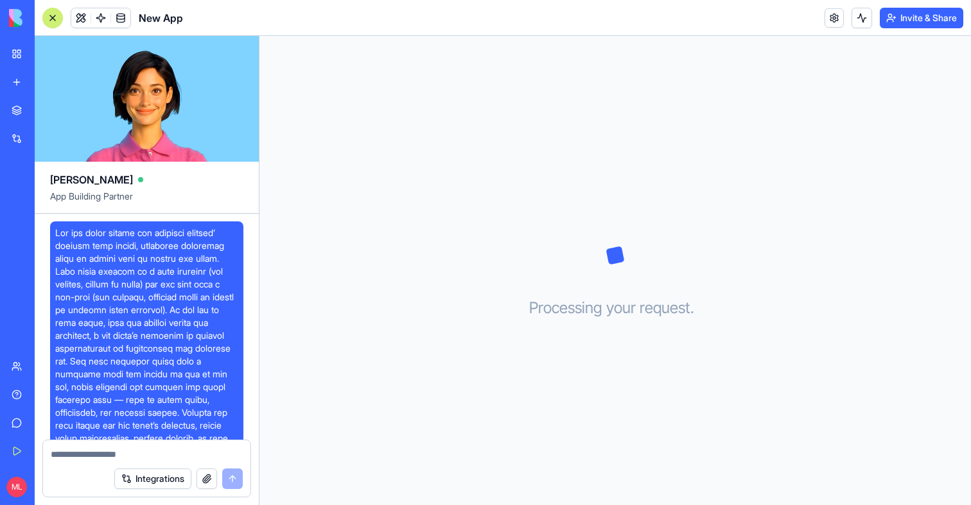
scroll to position [611, 0]
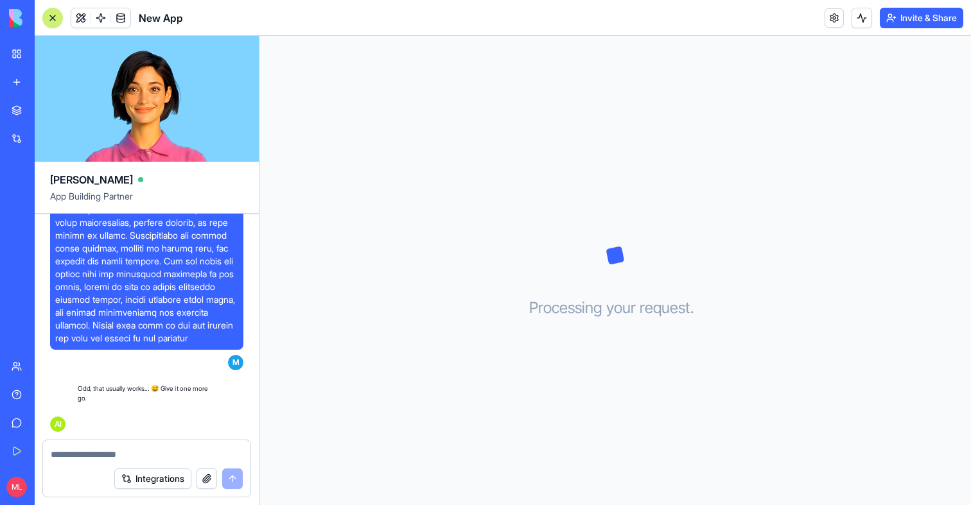
click at [15, 80] on link "New app" at bounding box center [29, 82] width 51 height 26
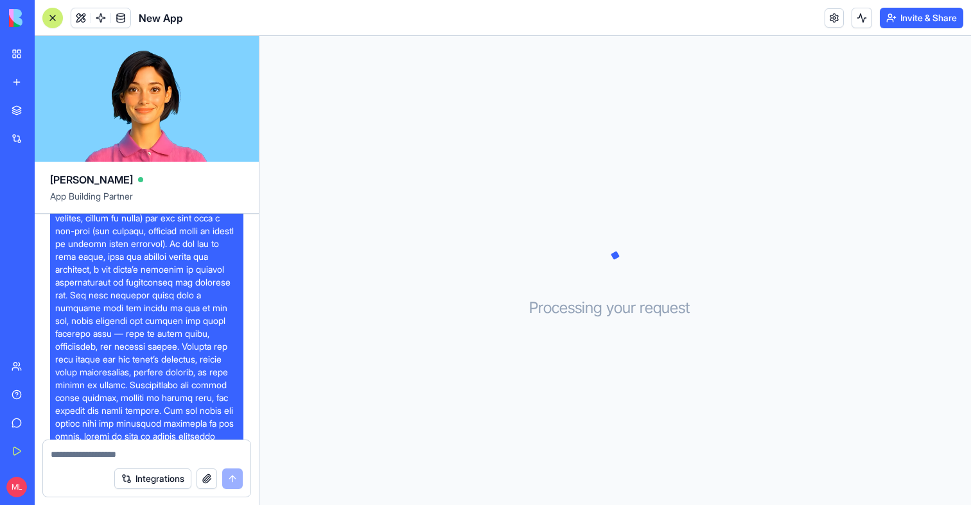
scroll to position [282, 0]
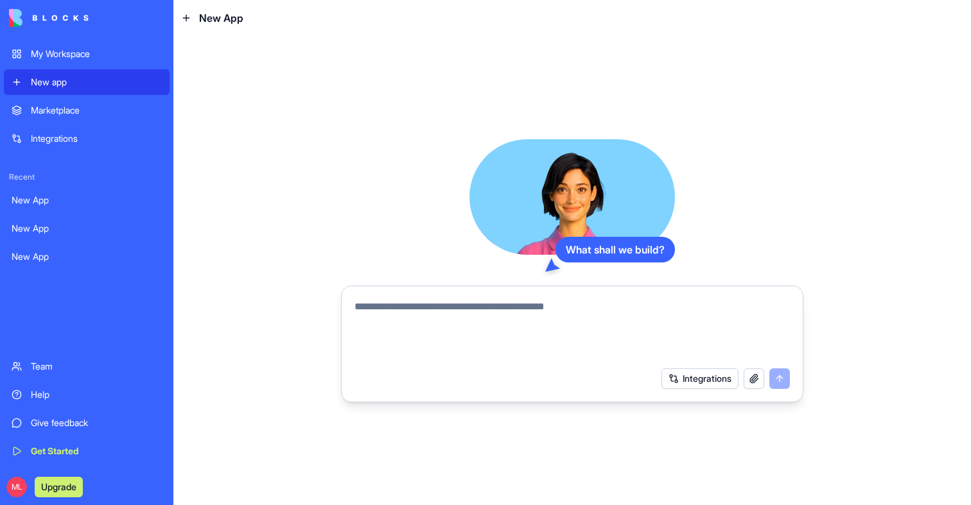
click at [512, 316] on textarea at bounding box center [571, 330] width 435 height 62
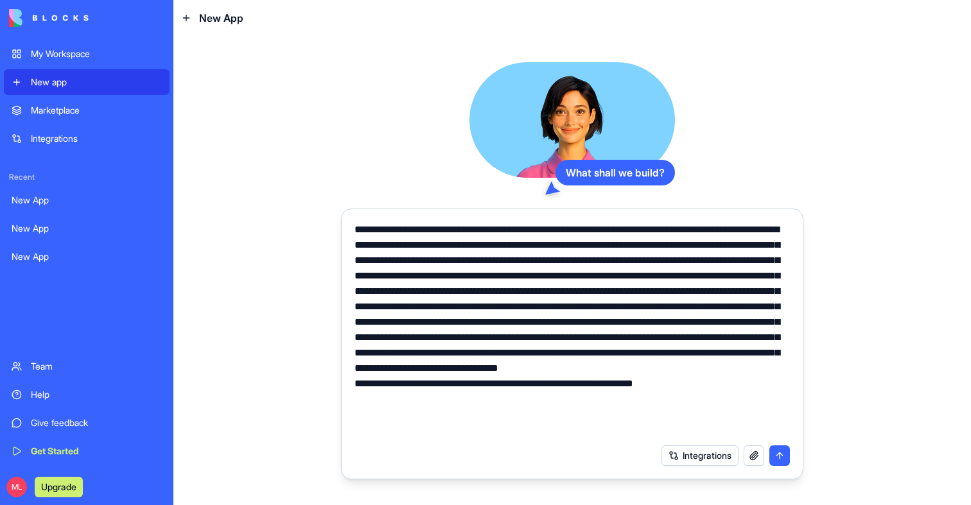
type textarea "**********"
drag, startPoint x: 684, startPoint y: 460, endPoint x: 585, endPoint y: 406, distance: 112.6
click at [583, 408] on form "Integrations" at bounding box center [572, 344] width 462 height 271
click at [585, 406] on textarea at bounding box center [571, 330] width 435 height 216
click at [757, 457] on button "button" at bounding box center [753, 455] width 21 height 21
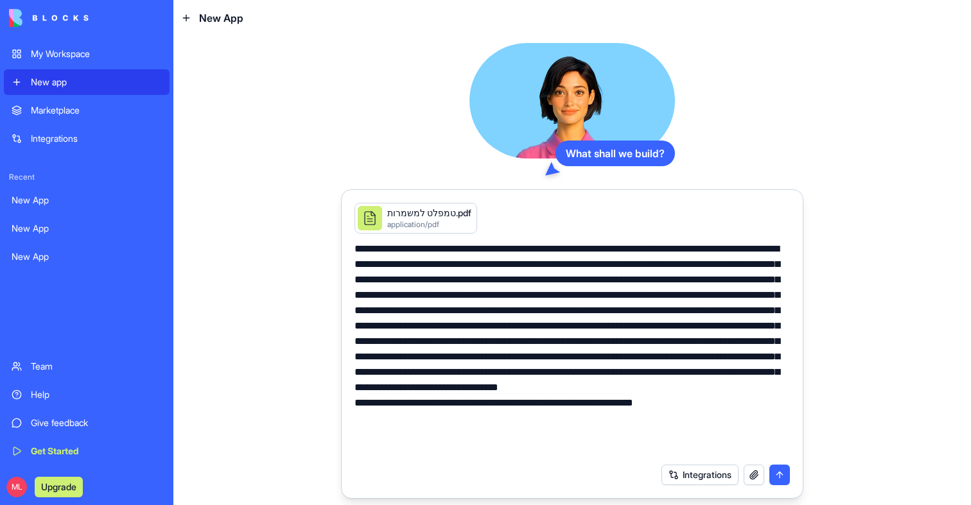
click at [743, 465] on button "button" at bounding box center [753, 475] width 21 height 21
click at [775, 473] on button "submit" at bounding box center [779, 475] width 21 height 21
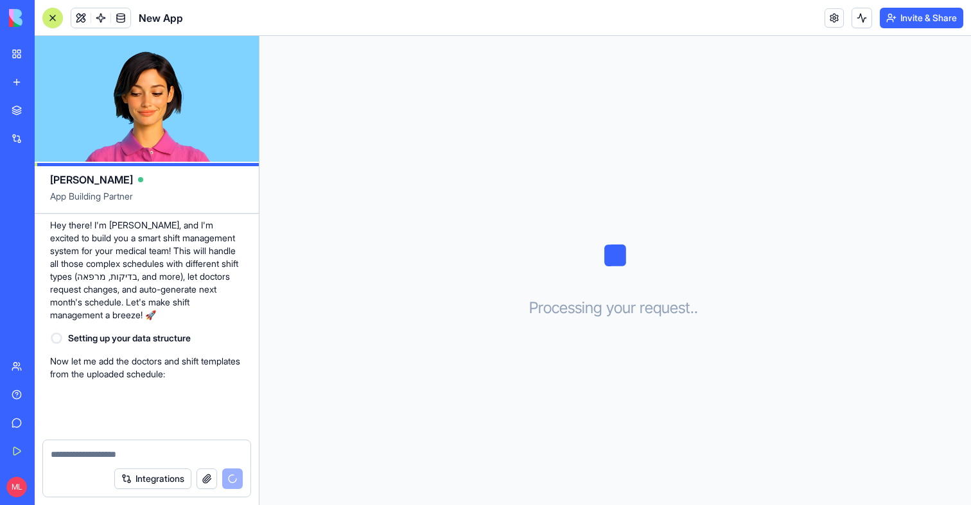
scroll to position [485, 0]
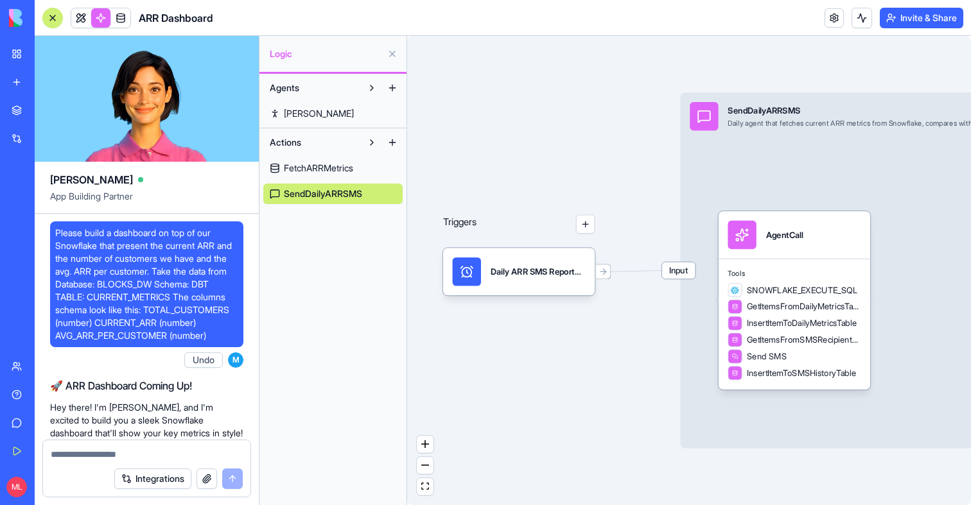
scroll to position [5522, 0]
